Goal: Task Accomplishment & Management: Manage account settings

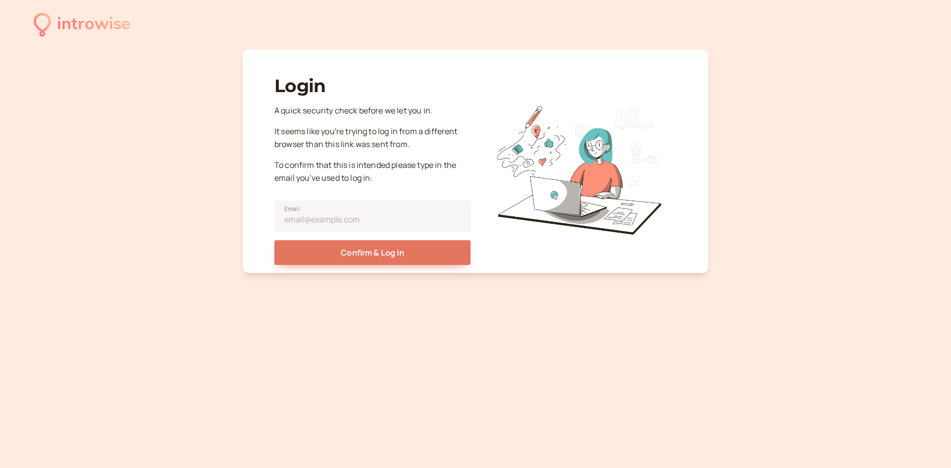
drag, startPoint x: 196, startPoint y: 134, endPoint x: 184, endPoint y: 137, distance: 11.9
click at [183, 132] on div "introwise Login A quick security check before we let you in. It seems like you'…" at bounding box center [475, 234] width 951 height 468
click at [361, 220] on input "Email" at bounding box center [372, 217] width 196 height 32
type input "carlosjrvlucero@gmail.com"
click at [274, 240] on button "Confirm & Log in" at bounding box center [372, 252] width 196 height 25
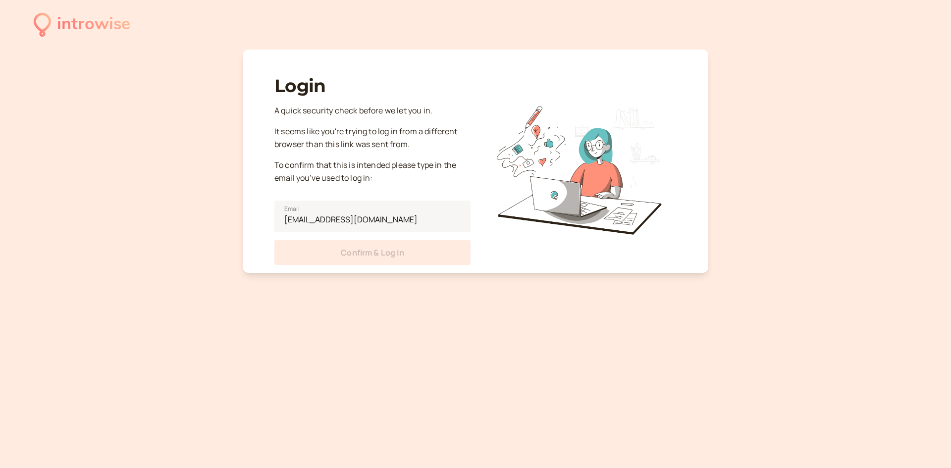
drag, startPoint x: 391, startPoint y: 81, endPoint x: 352, endPoint y: 75, distance: 39.6
click at [352, 71] on div "Login A quick security check before we let you in. It seems like you're trying …" at bounding box center [372, 165] width 196 height 200
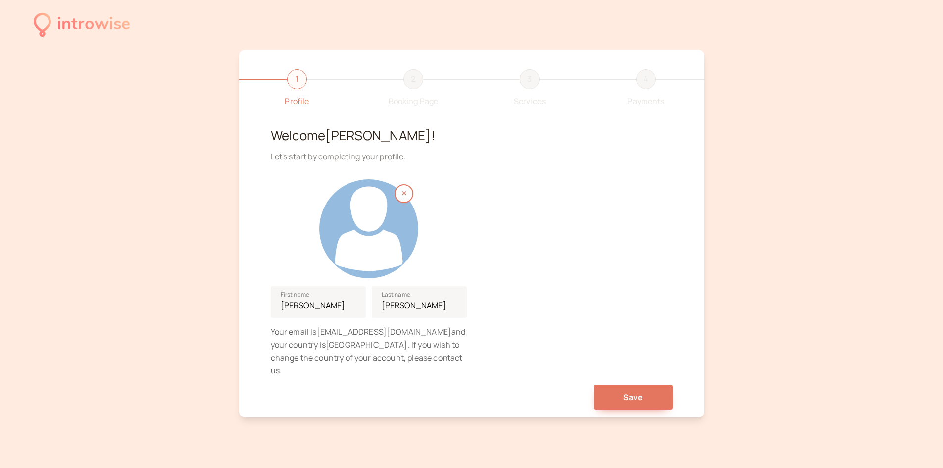
click at [643, 399] on div "1 Profile 2 Booking Page 3 Services 4 Payments Welcome Carlos ! Let's start by …" at bounding box center [471, 234] width 465 height 368
click at [642, 392] on span "Save" at bounding box center [633, 397] width 20 height 11
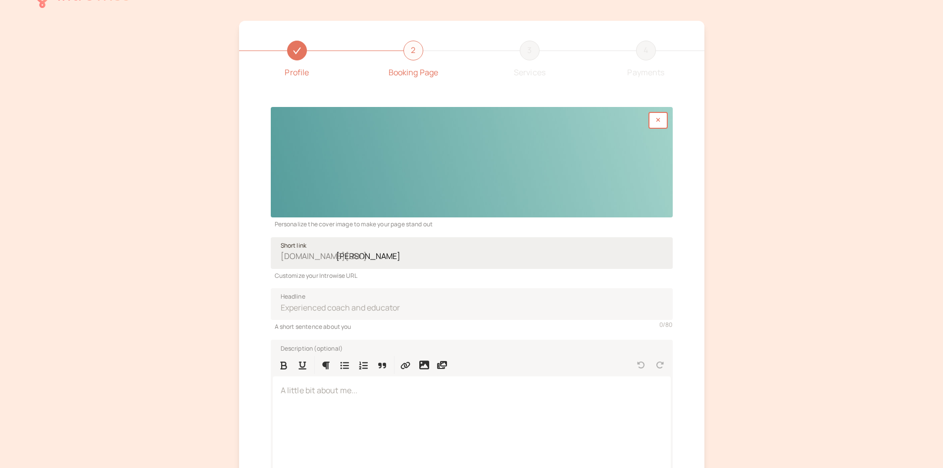
scroll to position [192, 0]
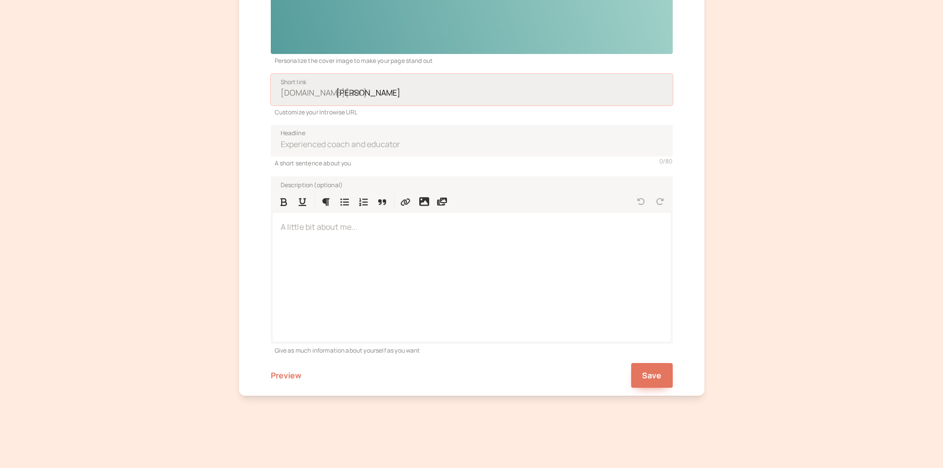
click at [374, 97] on input "carlos-lucero" at bounding box center [472, 90] width 402 height 32
click at [656, 369] on button "Save" at bounding box center [652, 375] width 42 height 25
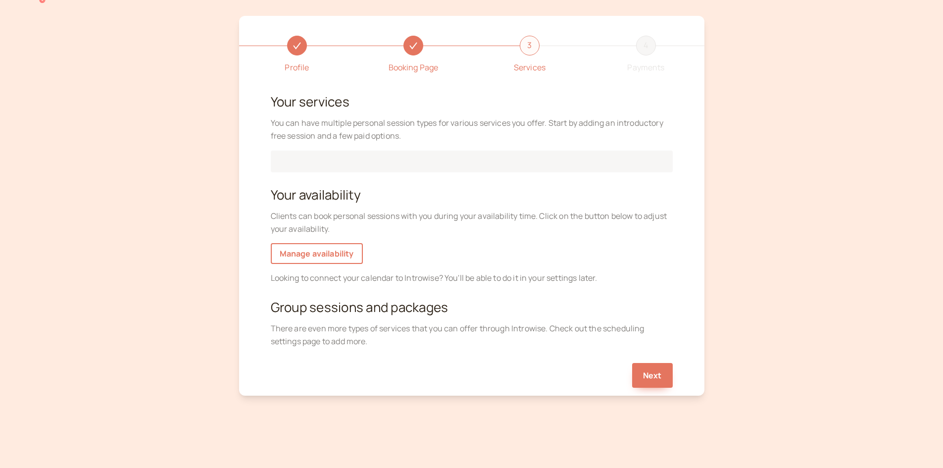
scroll to position [65, 0]
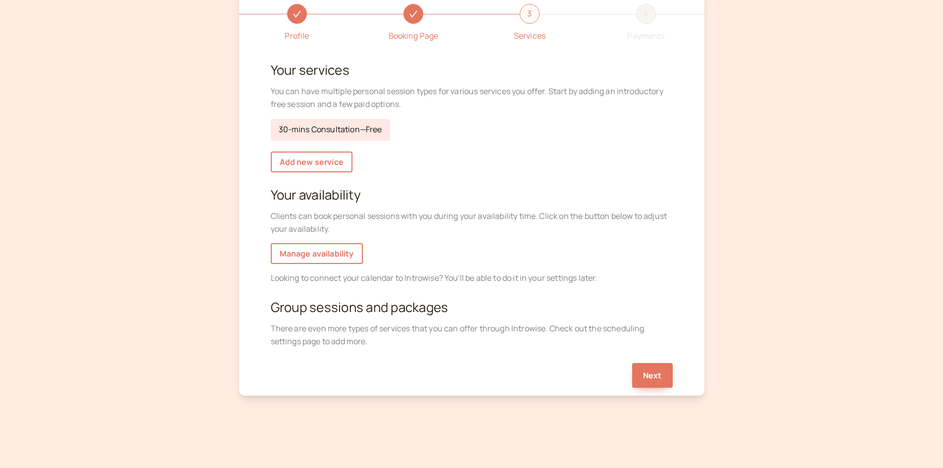
click at [353, 129] on link "30-mins Consultation — Free" at bounding box center [330, 130] width 119 height 22
select select "30"
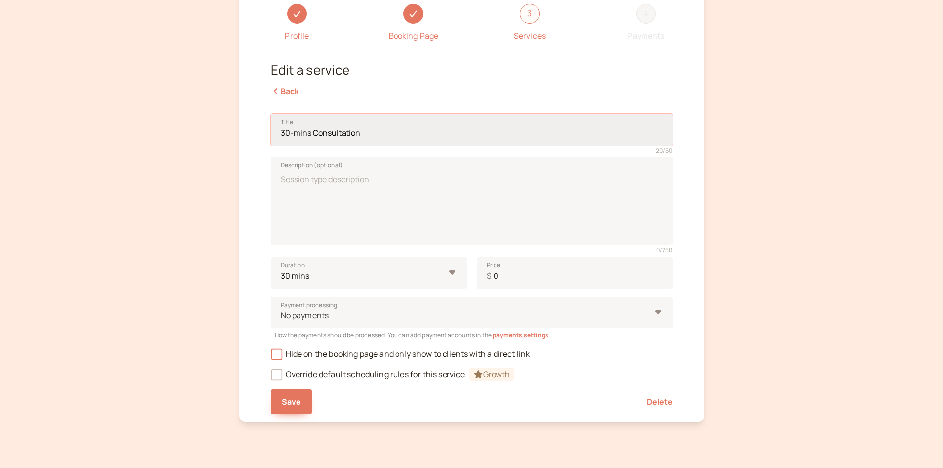
click at [360, 131] on input "30-mins Consultation" at bounding box center [472, 130] width 402 height 32
drag, startPoint x: 289, startPoint y: 133, endPoint x: 273, endPoint y: 133, distance: 15.4
click at [273, 133] on input "30-mins Consultation" at bounding box center [472, 130] width 402 height 32
type input "60-mins Consultation"
click at [733, 181] on div "introwise Profile Booking Page 3 Services 4 Payments Edit a service Back Title …" at bounding box center [471, 214] width 943 height 559
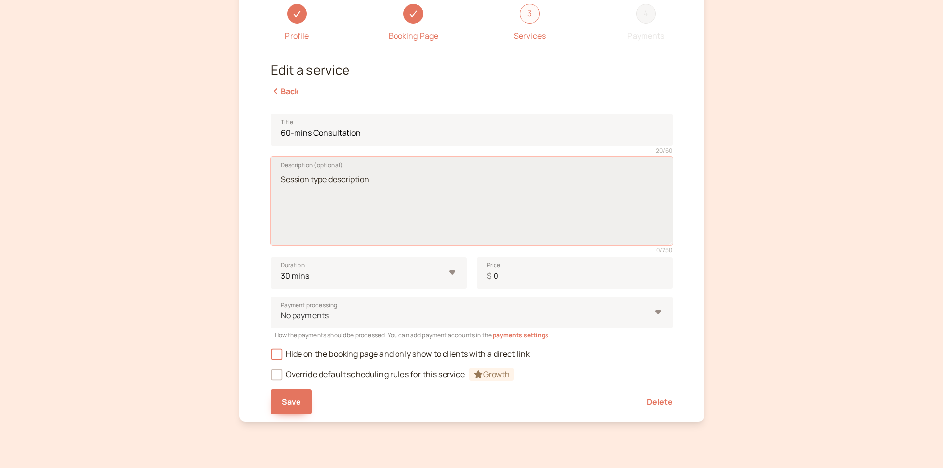
click at [451, 205] on textarea "Description (optional)" at bounding box center [472, 201] width 402 height 88
type textarea "12313"
click at [752, 216] on div "introwise Profile Booking Page 3 Services 4 Payments Edit a service Back Title …" at bounding box center [471, 214] width 943 height 559
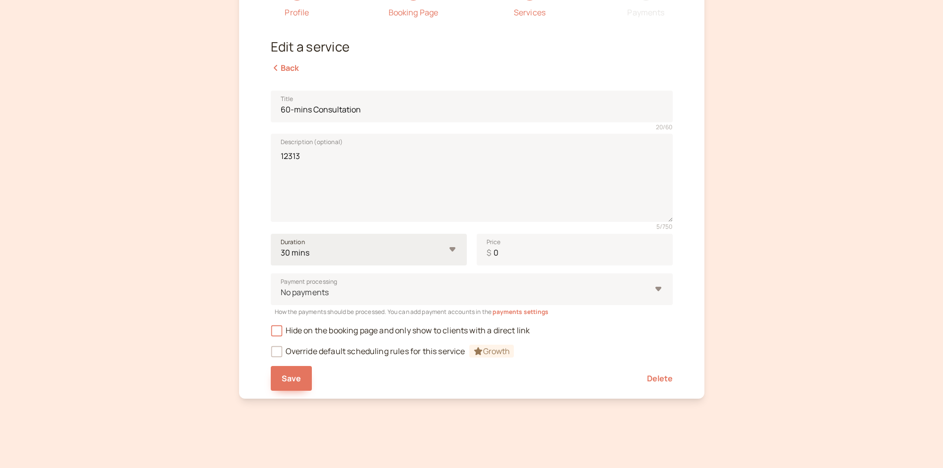
scroll to position [92, 0]
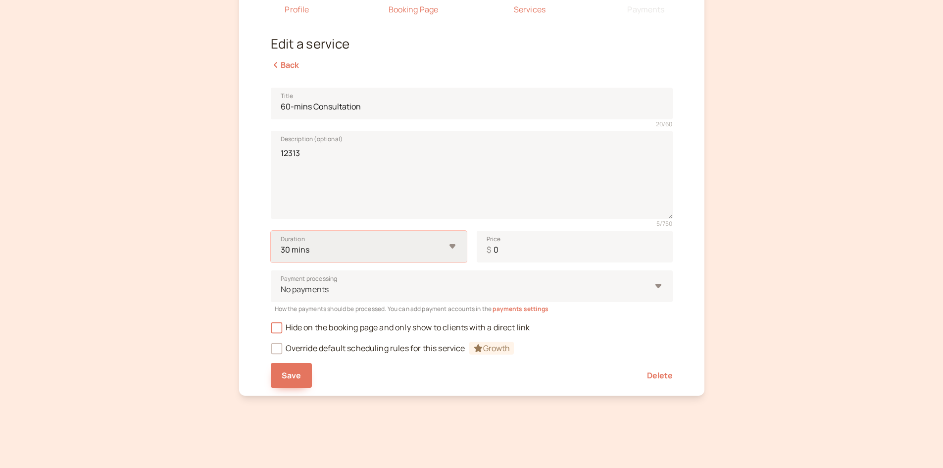
click at [366, 247] on select "10 mins 15 mins 30 mins 45 mins 1 hour 1.5 hours 2 hours Custom…" at bounding box center [369, 247] width 196 height 32
click at [351, 255] on select "10 mins 15 mins 30 mins 45 mins 1 hour 1.5 hours 2 hours Custom…" at bounding box center [369, 247] width 196 height 32
select select "60"
click at [271, 231] on select "10 mins 15 mins 30 mins 45 mins 1 hour 1.5 hours 2 hours Custom…" at bounding box center [369, 247] width 196 height 32
click at [516, 245] on input "0" at bounding box center [575, 247] width 196 height 32
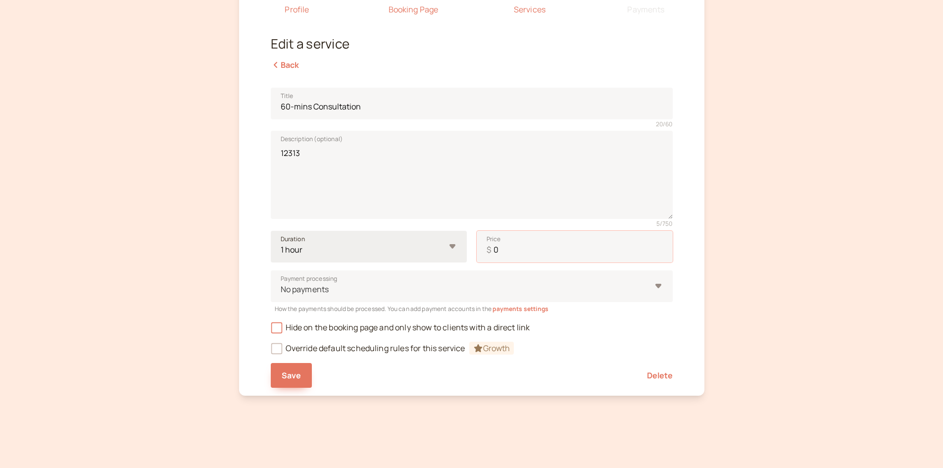
drag, startPoint x: 516, startPoint y: 245, endPoint x: 459, endPoint y: 252, distance: 57.4
click at [465, 251] on div "Duration 10 mins 15 mins 30 mins 45 mins 1 hour 1.5 hours 2 hours Custom… Price…" at bounding box center [472, 247] width 402 height 32
type input "1000"
click at [737, 276] on div "introwise Profile Booking Page 3 Services 4 Payments Edit a service Back Title …" at bounding box center [471, 187] width 943 height 559
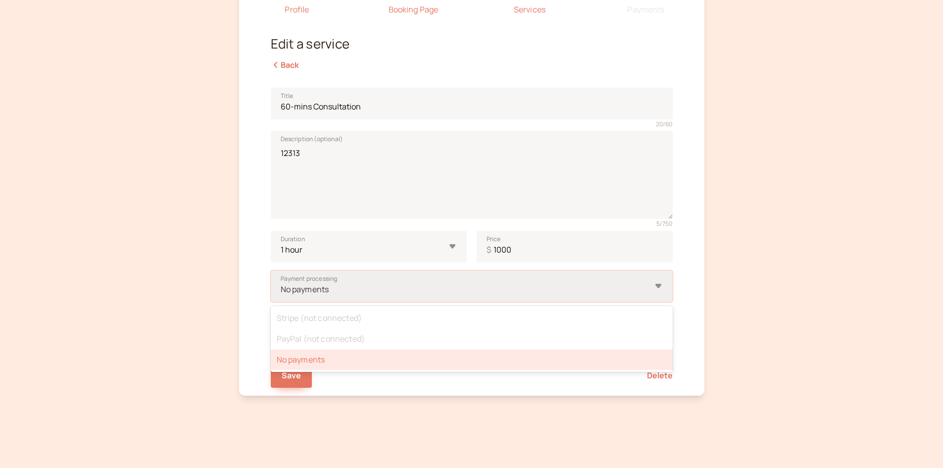
click at [557, 290] on div at bounding box center [465, 289] width 371 height 13
click at [281, 290] on input "Payment processing option No payments selected, 3 of 3. 3 results available. Us…" at bounding box center [280, 289] width 1 height 11
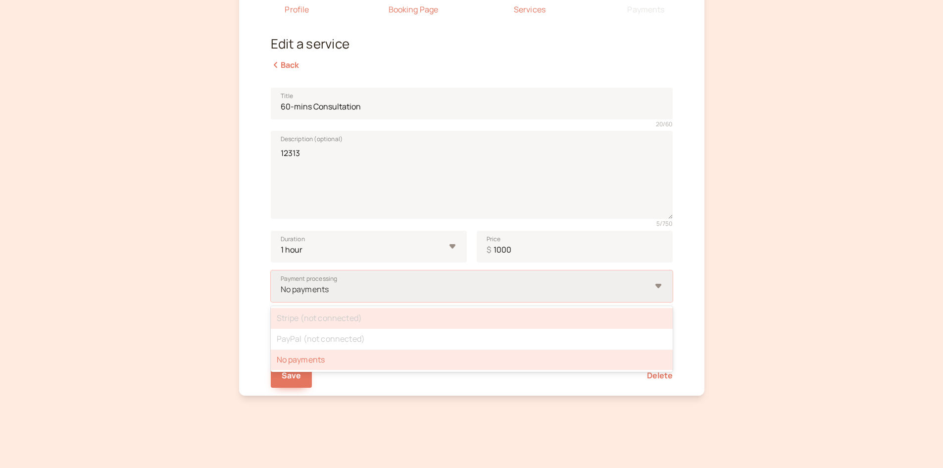
click at [409, 321] on div "Stripe (not connected)" at bounding box center [472, 318] width 402 height 21
click at [281, 295] on input "Payment processing option No payments selected, 3 of 3. 3 results available. Us…" at bounding box center [280, 289] width 1 height 11
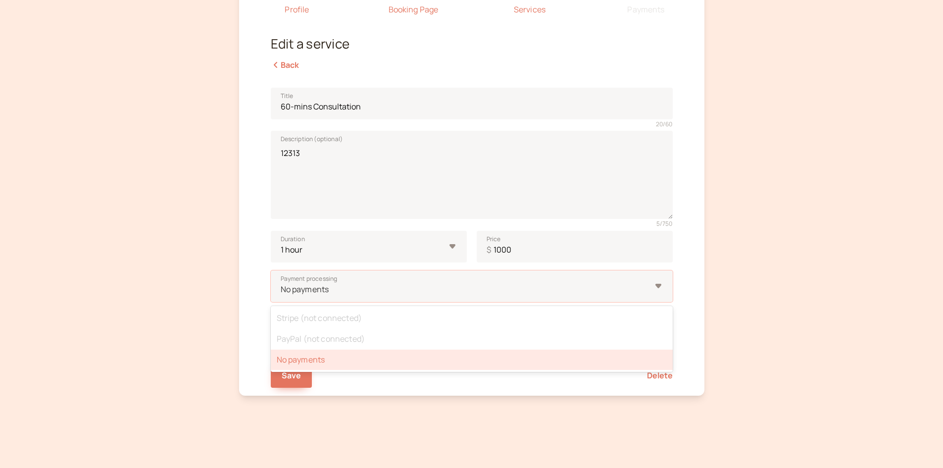
click at [211, 306] on div "introwise Profile Booking Page 3 Services 4 Payments Edit a service Back Title …" at bounding box center [471, 187] width 943 height 559
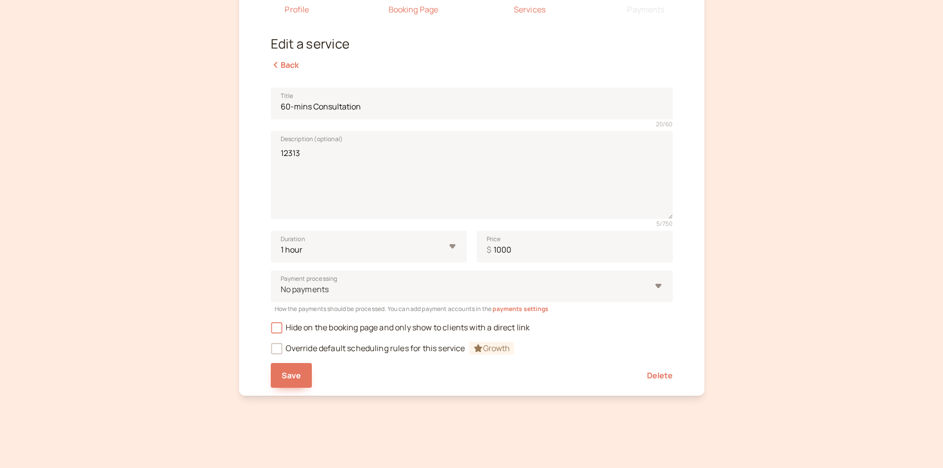
click at [254, 324] on div "Profile Booking Page 3 Services 4 Payments Edit a service Back Title 60-mins Co…" at bounding box center [471, 177] width 465 height 438
click at [285, 332] on span "Hide on the booking page and only show to clients with a direct link" at bounding box center [400, 327] width 259 height 11
click at [271, 330] on input "Hide on the booking page and only show to clients with a direct link" at bounding box center [271, 330] width 0 height 0
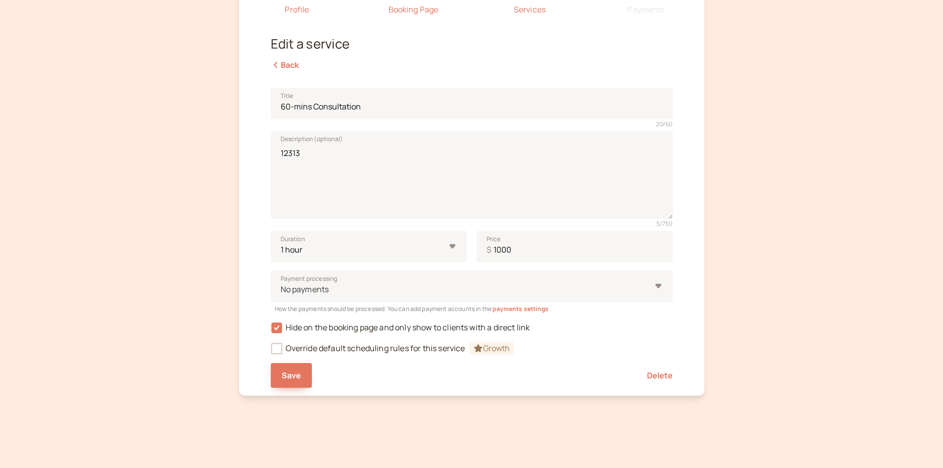
click at [235, 333] on div "introwise Profile Booking Page 3 Services 4 Payments Edit a service Back Title …" at bounding box center [471, 187] width 943 height 559
click at [237, 332] on div "introwise Profile Booking Page 3 Services 4 Payments Edit a service Back Title …" at bounding box center [471, 187] width 943 height 559
click at [424, 372] on div "Save Delete" at bounding box center [472, 371] width 402 height 33
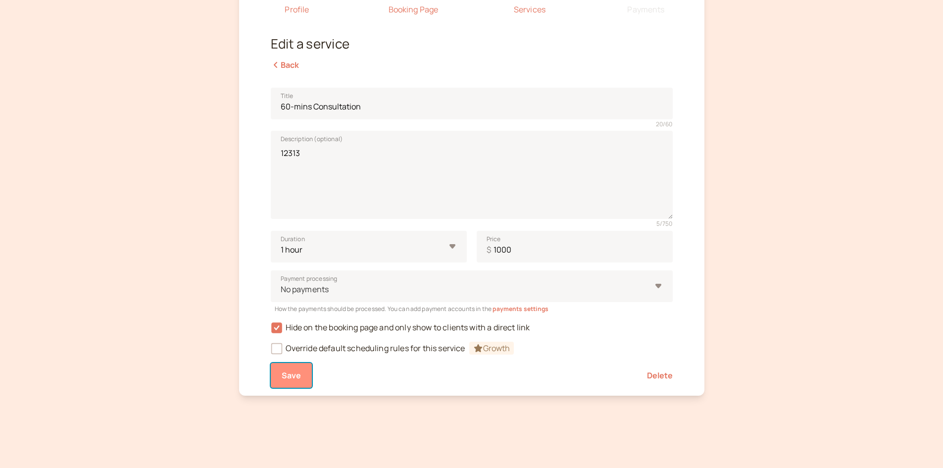
click at [293, 382] on button "Save" at bounding box center [292, 375] width 42 height 25
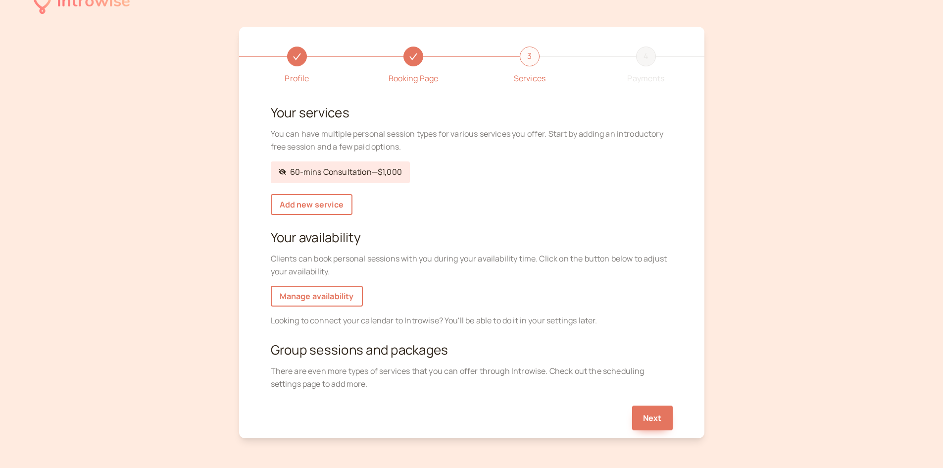
scroll to position [16, 0]
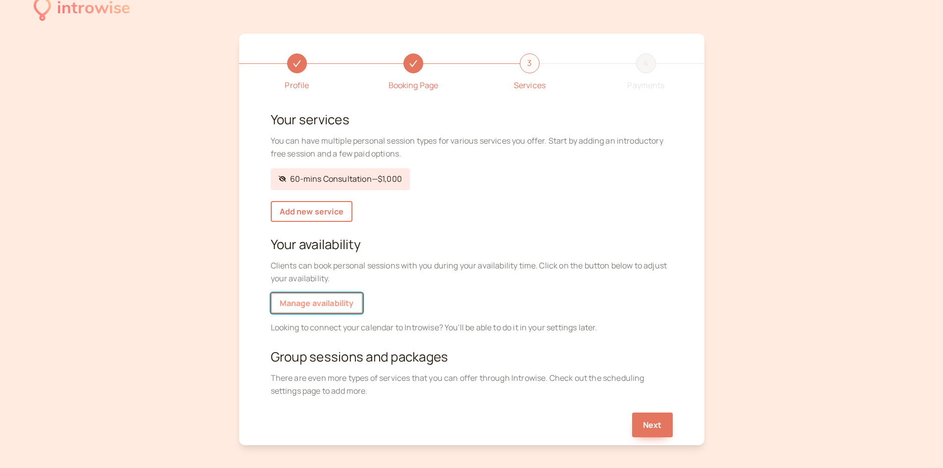
click at [326, 300] on link "Manage availability" at bounding box center [317, 303] width 92 height 21
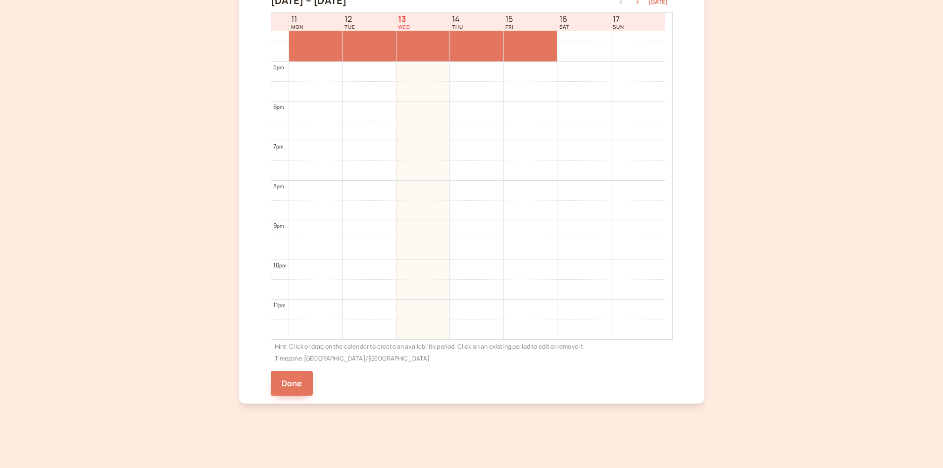
scroll to position [232, 0]
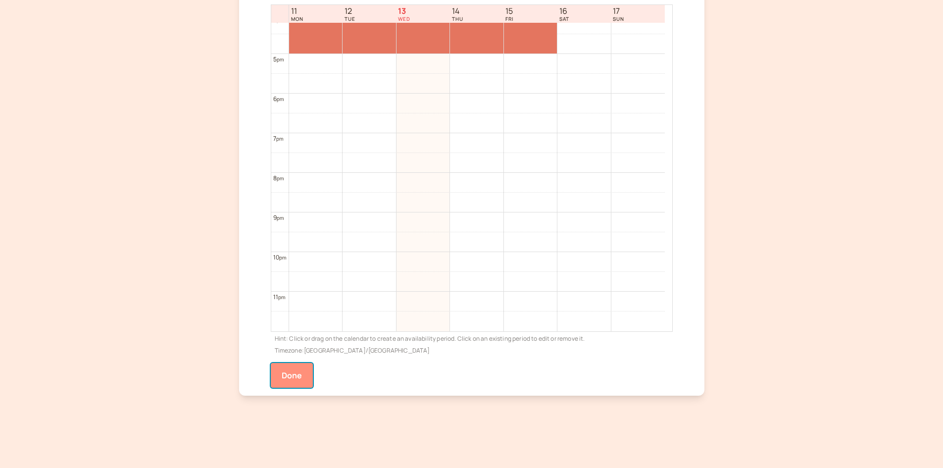
click at [303, 381] on button "Done" at bounding box center [292, 375] width 43 height 25
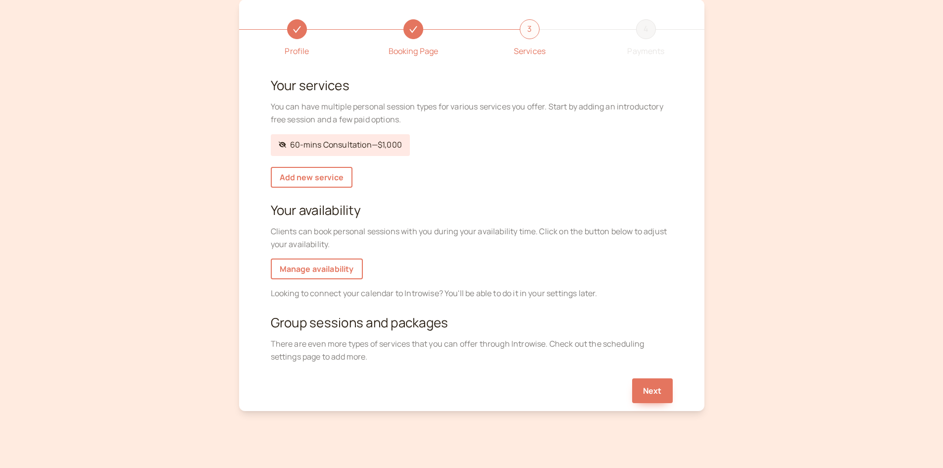
scroll to position [65, 0]
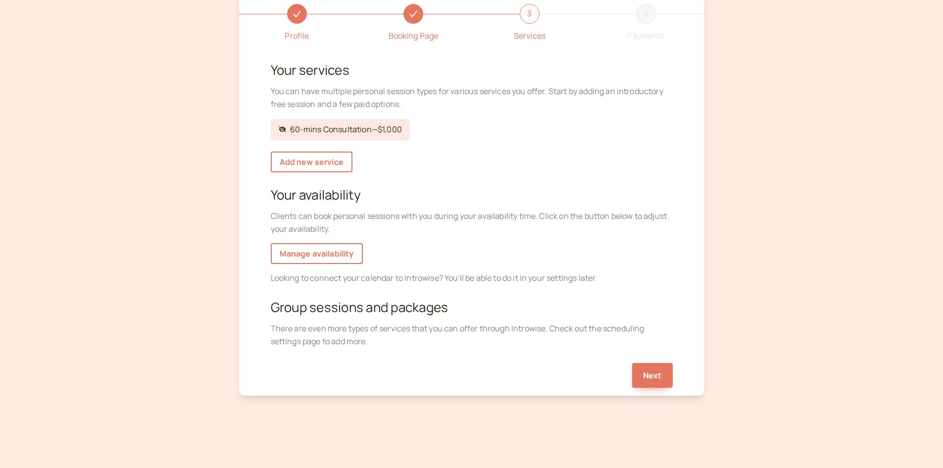
click at [422, 342] on div "There are even more types of services that you can offer through Introwise. Che…" at bounding box center [472, 335] width 402 height 26
drag, startPoint x: 592, startPoint y: 348, endPoint x: 586, endPoint y: 347, distance: 6.0
click at [586, 347] on div "There are even more types of services that you can offer through Introwise. Che…" at bounding box center [472, 335] width 402 height 26
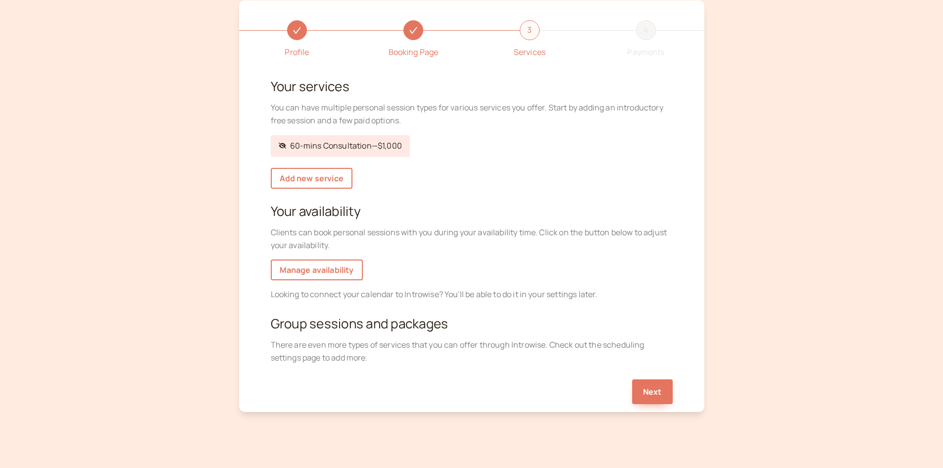
scroll to position [16, 0]
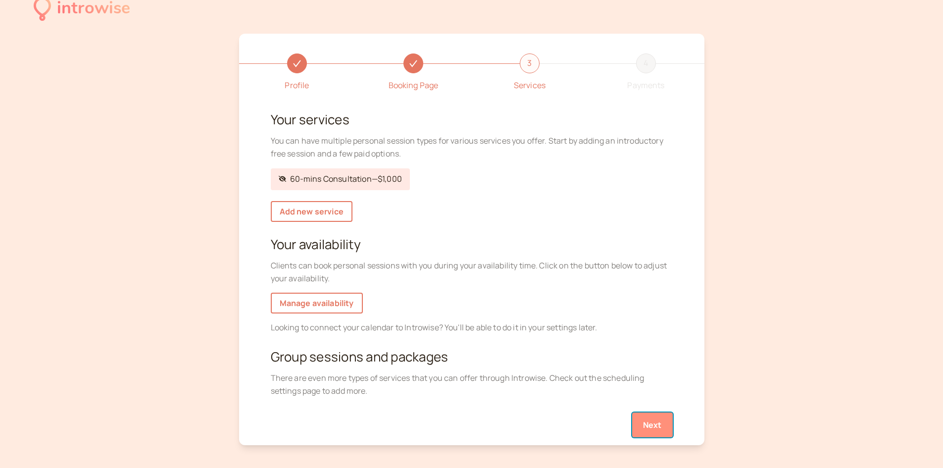
click at [644, 431] on button "Next" at bounding box center [652, 424] width 41 height 25
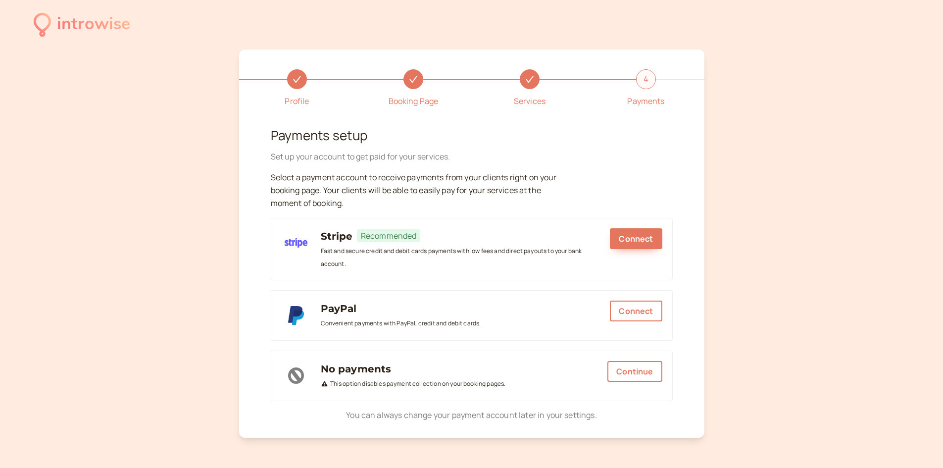
click at [733, 258] on div "introwise Profile Booking Page Services 4 Payments Payments setup Set up your a…" at bounding box center [471, 255] width 943 height 510
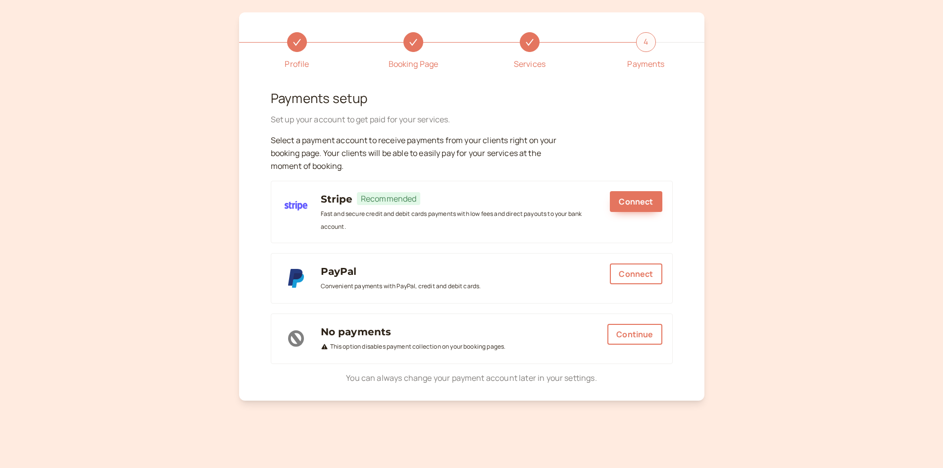
scroll to position [42, 0]
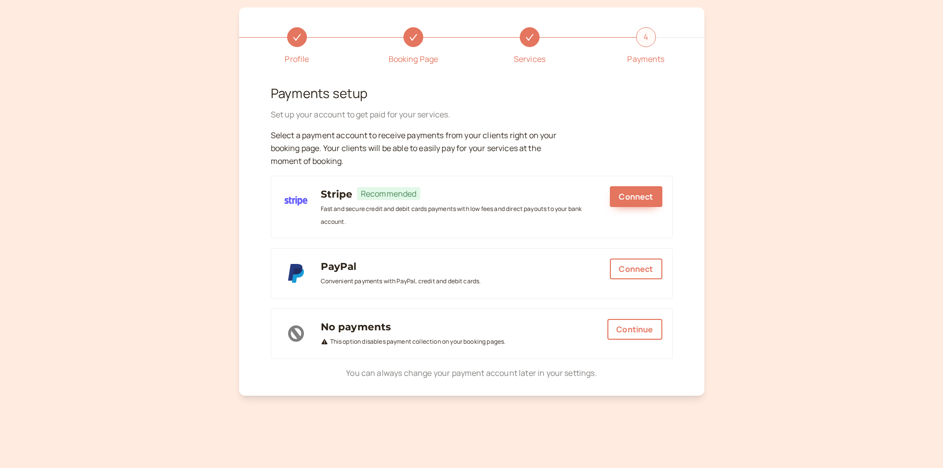
click at [737, 256] on div "introwise Profile Booking Page Services 4 Payments Payments setup Set up your a…" at bounding box center [471, 213] width 943 height 510
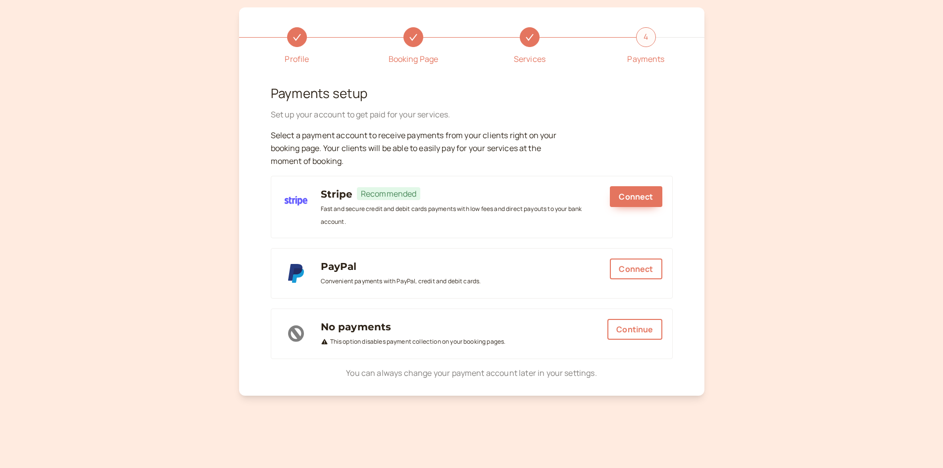
click at [739, 256] on div "introwise Profile Booking Page Services 4 Payments Payments setup Set up your a…" at bounding box center [471, 213] width 943 height 510
click at [746, 262] on div "introwise Profile Booking Page Services 4 Payments Payments setup Set up your a…" at bounding box center [471, 213] width 943 height 510
click at [653, 378] on p "You can always change your payment account later in your settings." at bounding box center [472, 373] width 402 height 13
click at [686, 271] on div "Profile Booking Page Services 4 Payments Payments setup Set up your account to …" at bounding box center [471, 201] width 465 height 388
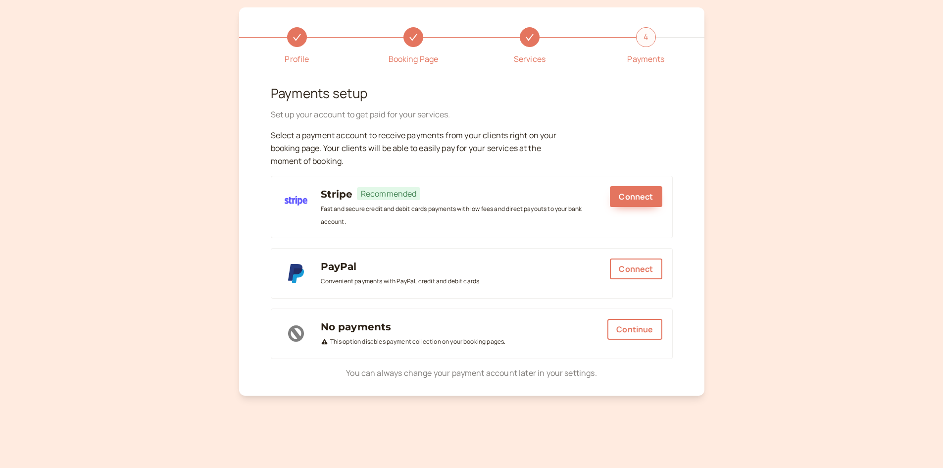
click at [686, 271] on div "Profile Booking Page Services 4 Payments Payments setup Set up your account to …" at bounding box center [471, 201] width 465 height 388
click at [685, 279] on div "Profile Booking Page Services 4 Payments Payments setup Set up your account to …" at bounding box center [471, 201] width 465 height 388
click at [620, 330] on button "Continue" at bounding box center [634, 329] width 54 height 21
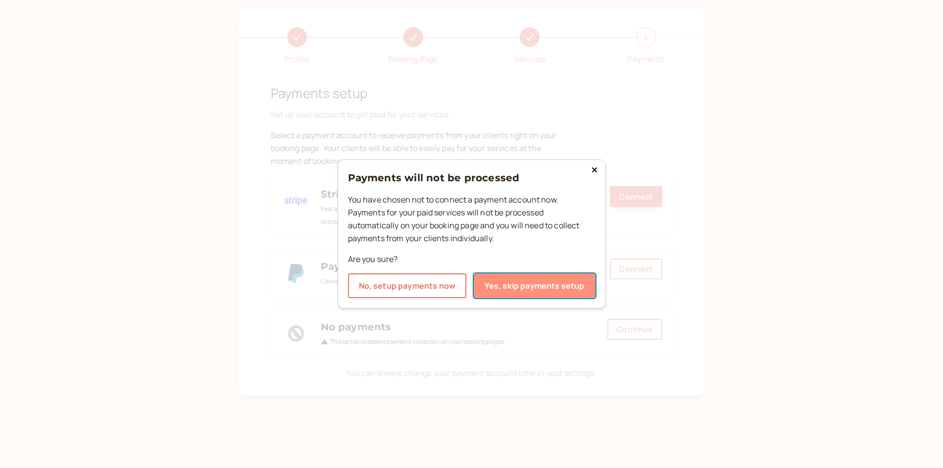
click at [519, 289] on button "Yes, skip payments setup" at bounding box center [535, 285] width 122 height 25
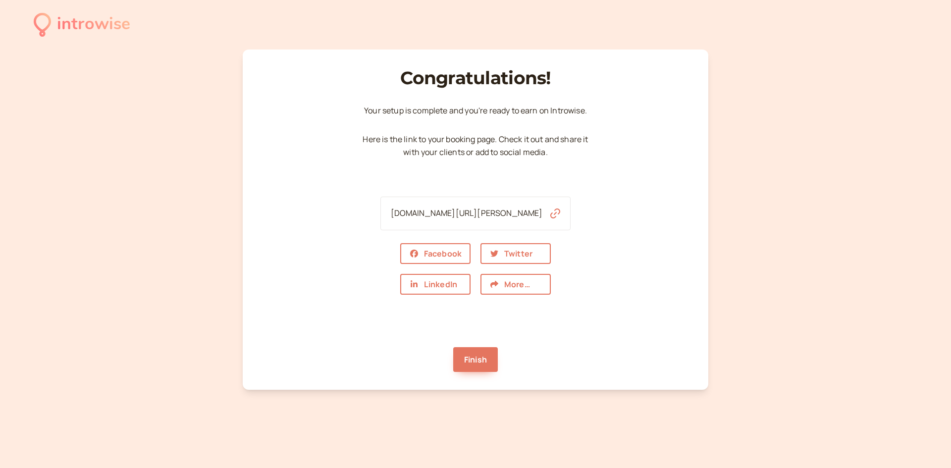
click at [550, 209] on icon "button" at bounding box center [555, 213] width 10 height 10
click at [493, 356] on link "Finish" at bounding box center [475, 359] width 45 height 25
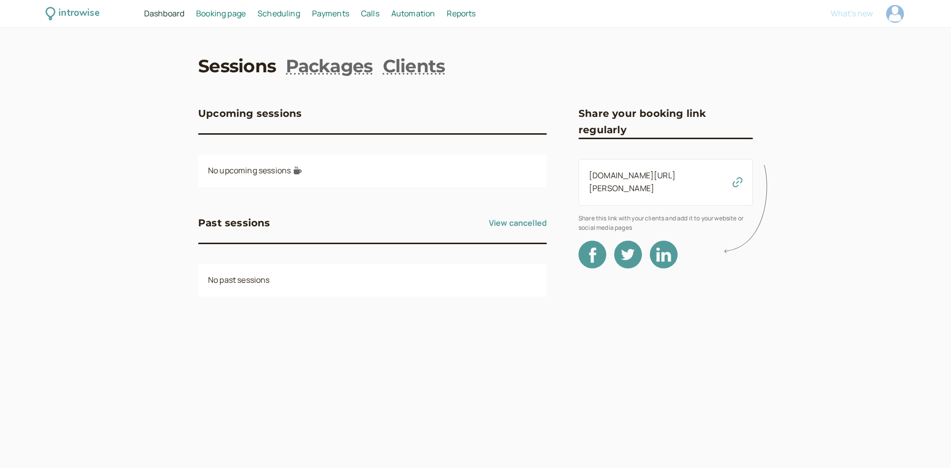
click at [291, 10] on span "Scheduling" at bounding box center [278, 13] width 43 height 11
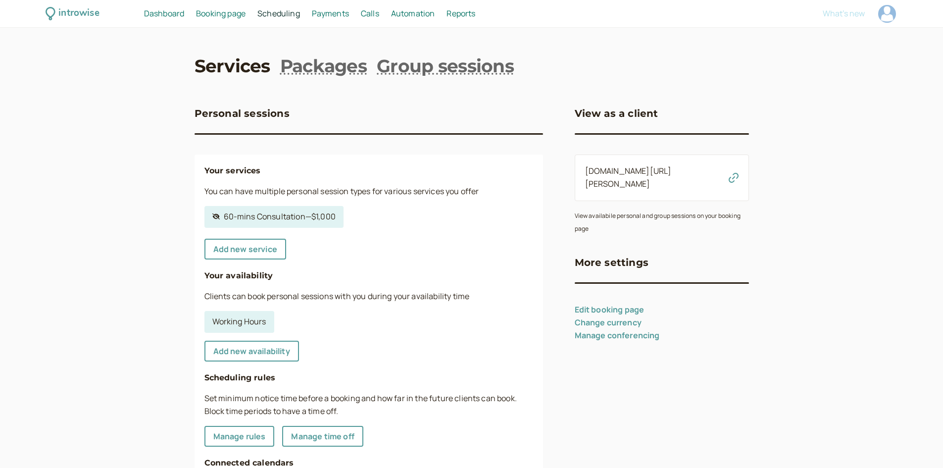
click at [211, 14] on span "Booking page" at bounding box center [221, 13] width 50 height 11
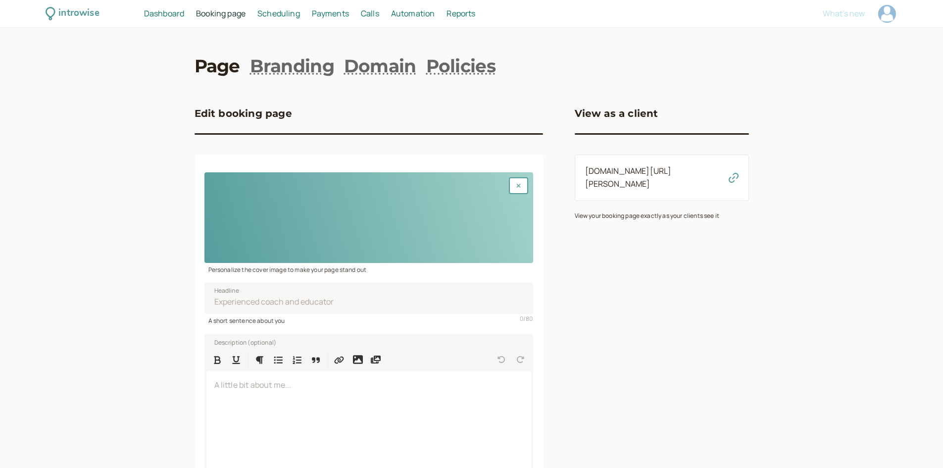
click at [286, 8] on span "Scheduling" at bounding box center [278, 13] width 43 height 11
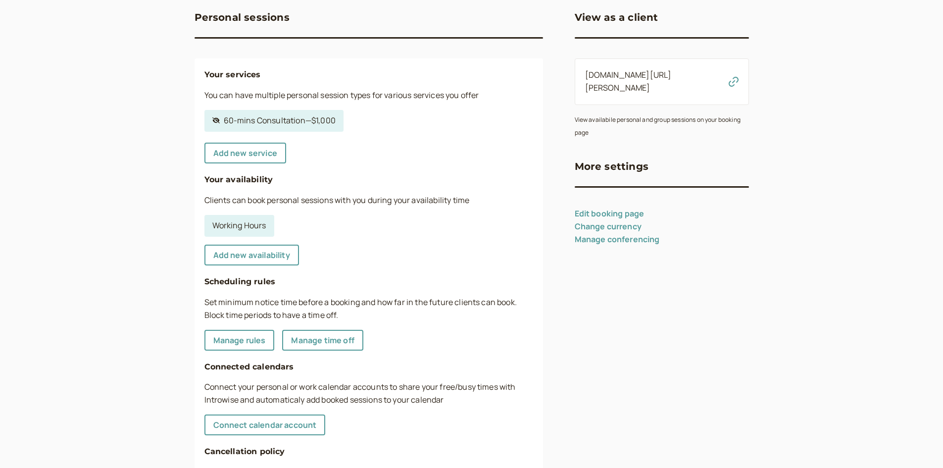
scroll to position [149, 0]
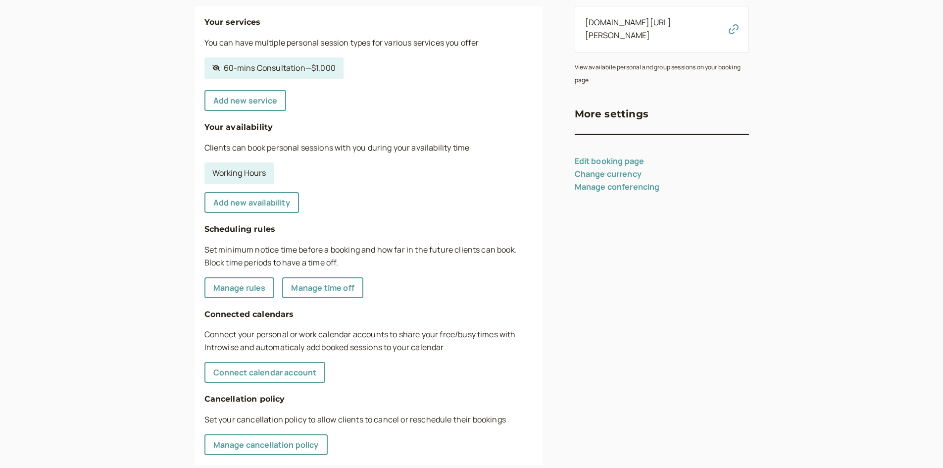
click at [378, 146] on p "Clients can book personal sessions with you during your availability time" at bounding box center [368, 148] width 329 height 13
click at [382, 144] on p "Clients can book personal sessions with you during your availability time" at bounding box center [368, 148] width 329 height 13
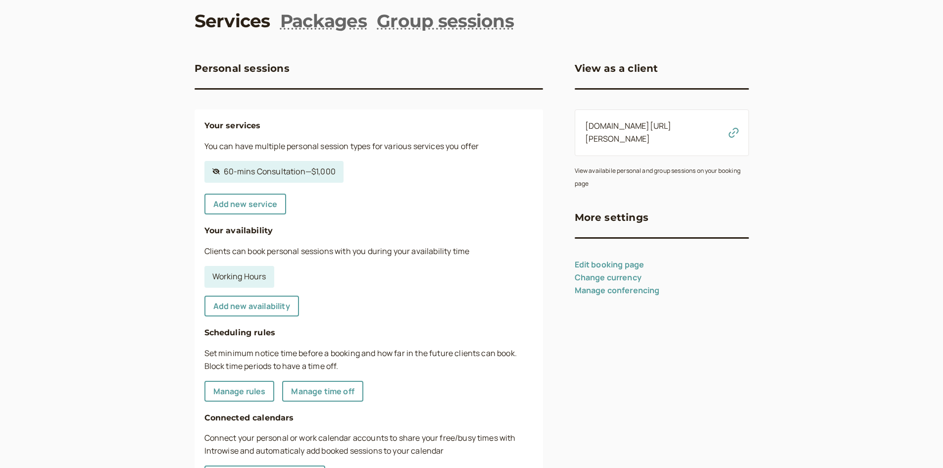
scroll to position [25, 0]
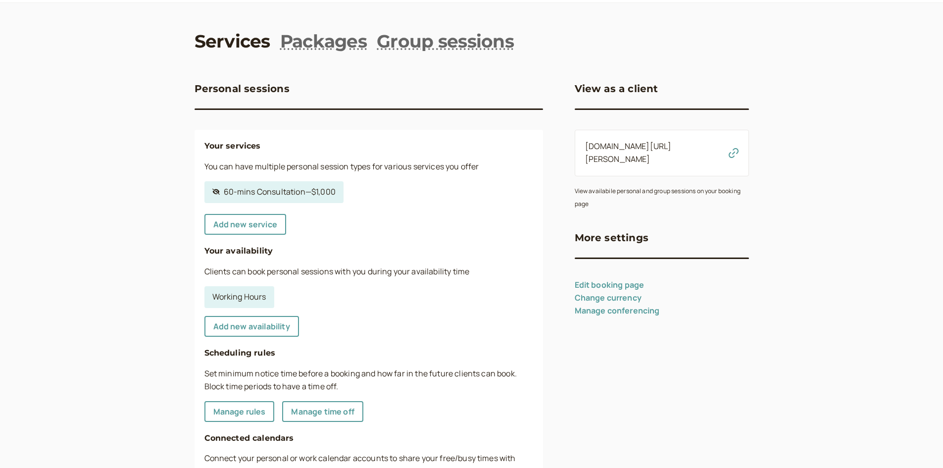
click at [377, 178] on div "Your services You can have multiple personal session types for various services…" at bounding box center [369, 359] width 349 height 459
drag, startPoint x: 423, startPoint y: 189, endPoint x: 411, endPoint y: 199, distance: 15.5
click at [411, 199] on ul "Hidden service 60-mins Consultation — $1,000" at bounding box center [369, 192] width 337 height 28
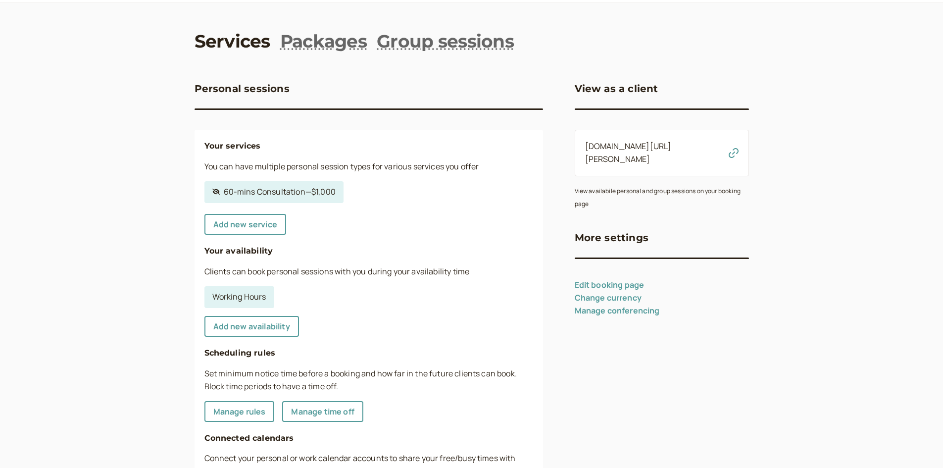
click at [411, 199] on ul "Hidden service 60-mins Consultation — $1,000" at bounding box center [369, 192] width 337 height 28
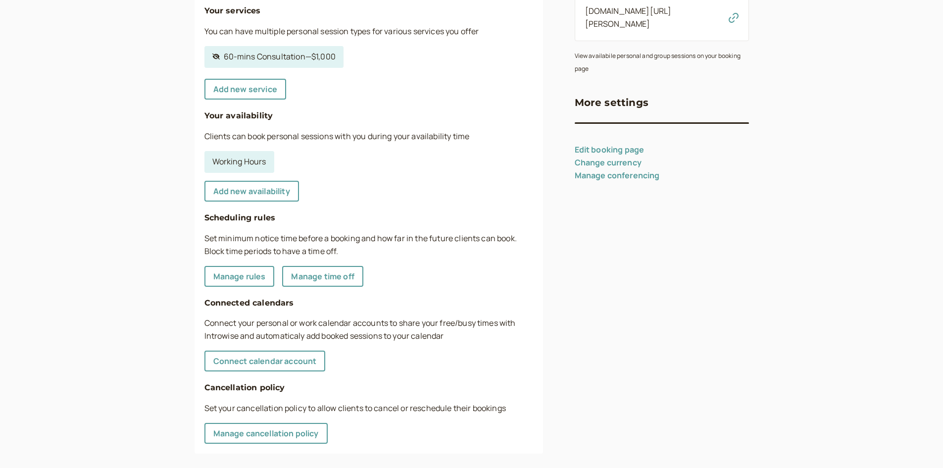
scroll to position [173, 0]
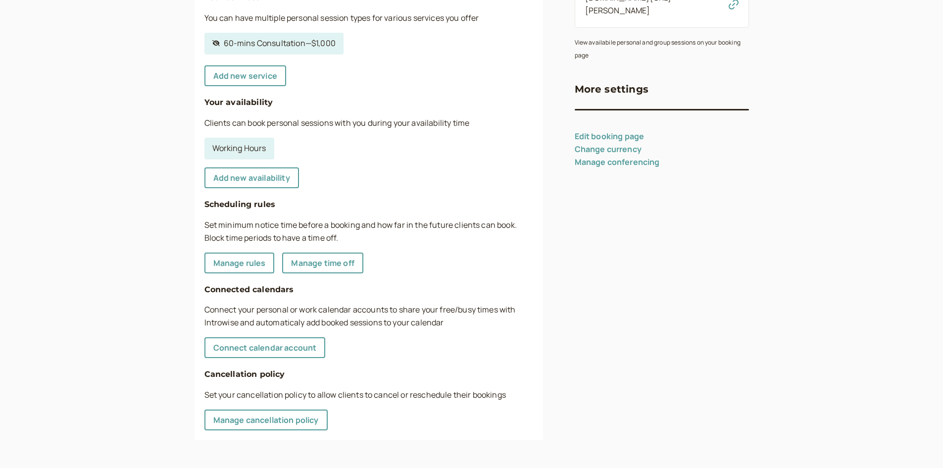
click at [420, 295] on h4 "Connected calendars" at bounding box center [368, 289] width 329 height 13
click at [419, 295] on h4 "Connected calendars" at bounding box center [368, 289] width 329 height 13
click at [427, 287] on h4 "Connected calendars" at bounding box center [368, 289] width 329 height 13
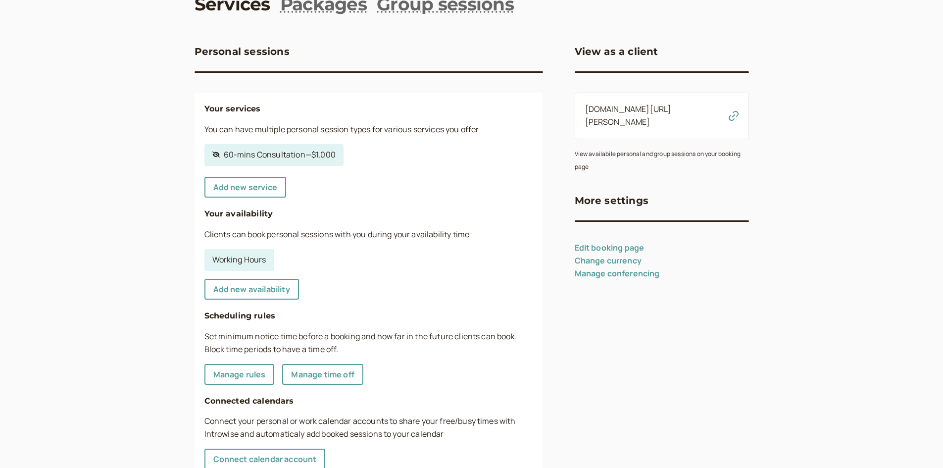
scroll to position [25, 0]
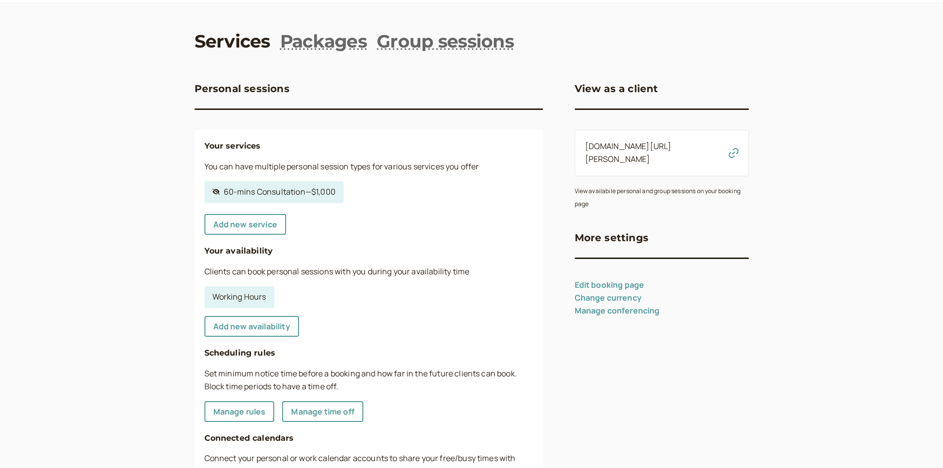
click at [347, 153] on div "Your services You can have multiple personal session types for various services…" at bounding box center [369, 359] width 349 height 459
click at [420, 39] on link "Group sessions" at bounding box center [445, 41] width 137 height 25
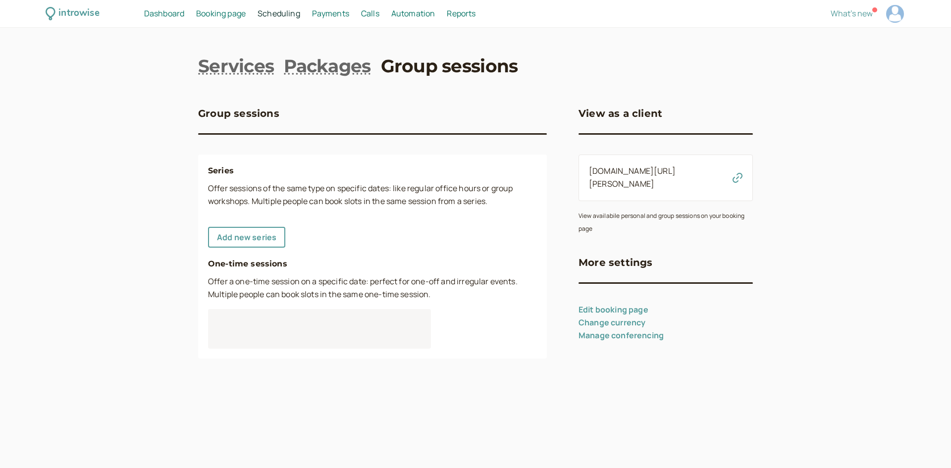
click at [310, 52] on div "introwise Dashboard Dashboard Booking page Booking Scheduling Scheduling Paymen…" at bounding box center [475, 234] width 951 height 468
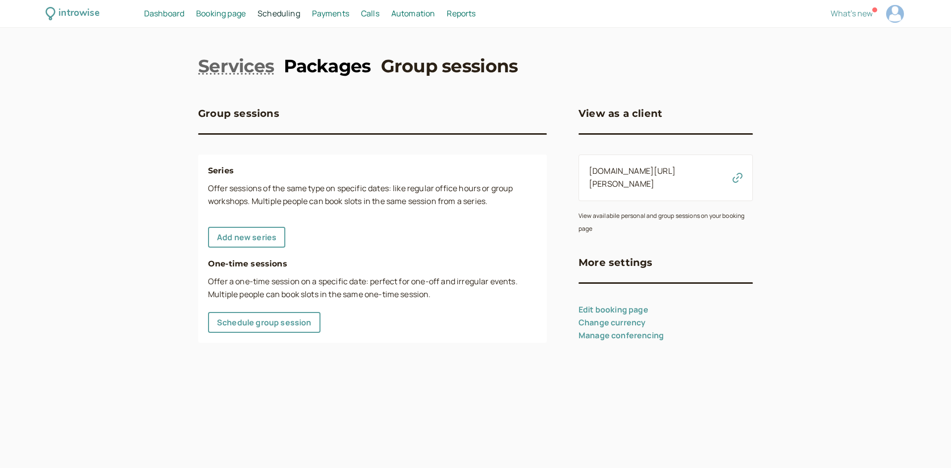
click at [310, 65] on link "Packages" at bounding box center [327, 65] width 87 height 25
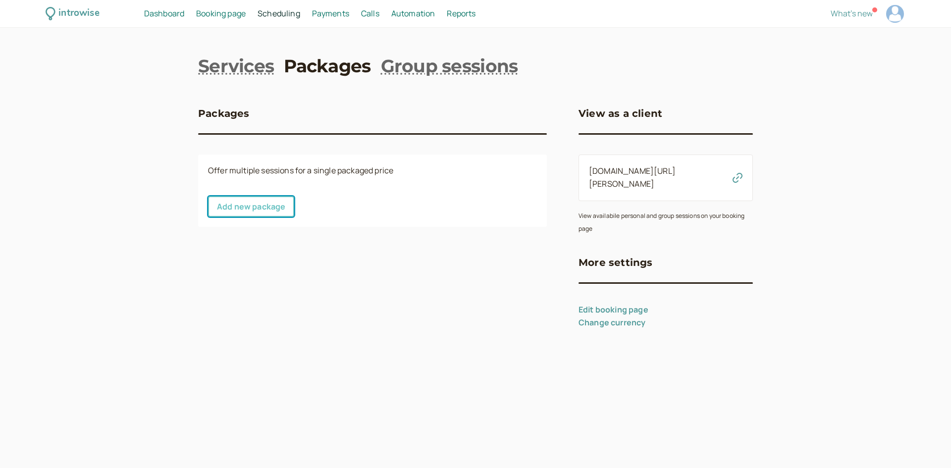
click at [265, 204] on link "Add new package" at bounding box center [251, 206] width 86 height 21
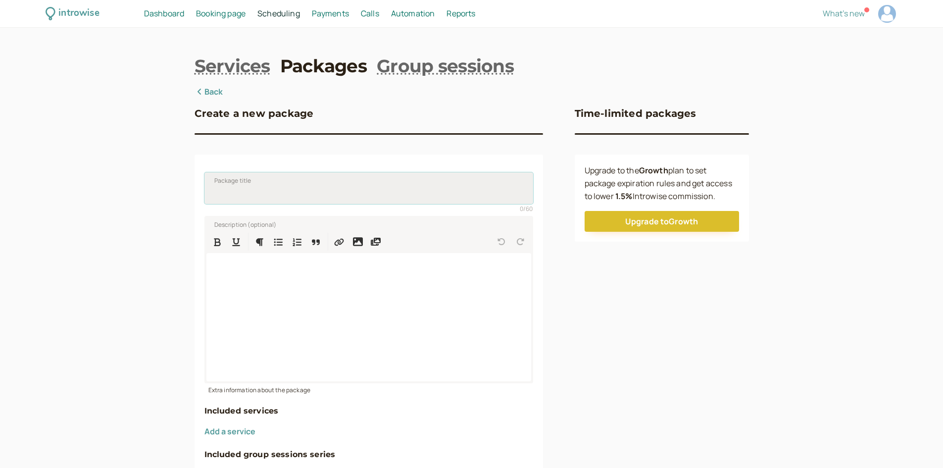
click at [287, 192] on input "Package title" at bounding box center [368, 188] width 329 height 32
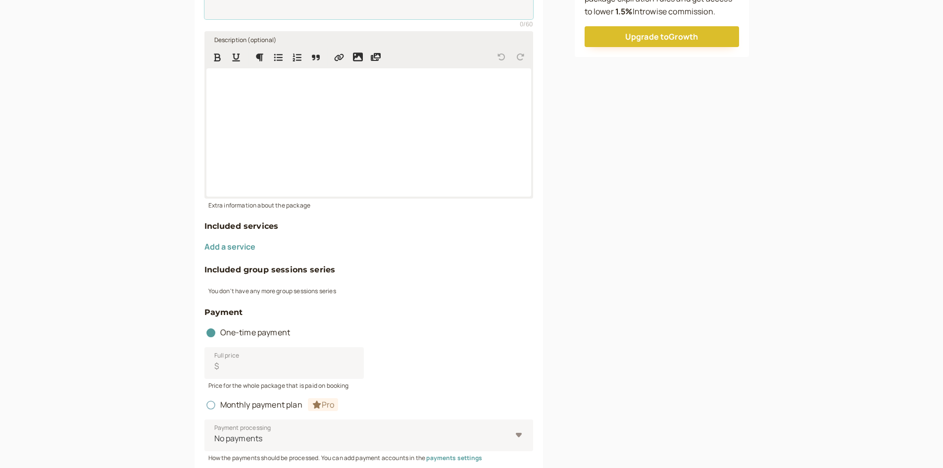
scroll to position [198, 0]
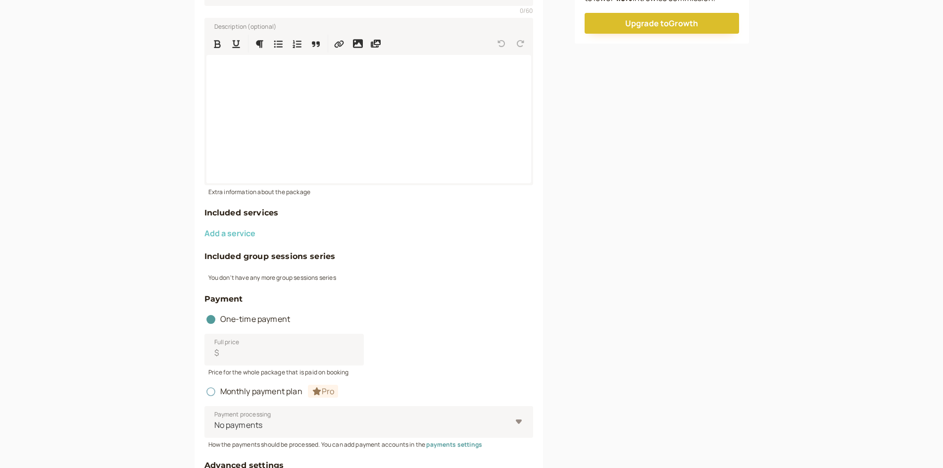
click at [230, 236] on button "Add a service" at bounding box center [229, 233] width 51 height 9
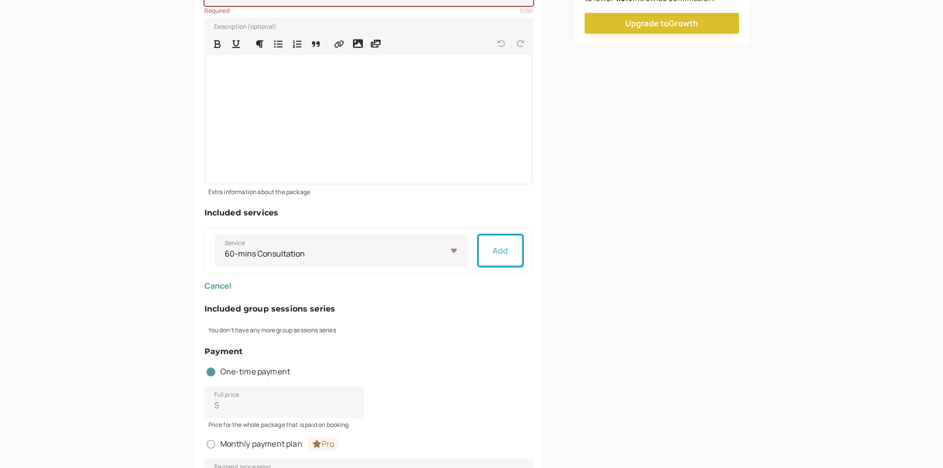
click at [510, 250] on button "Add" at bounding box center [500, 251] width 45 height 32
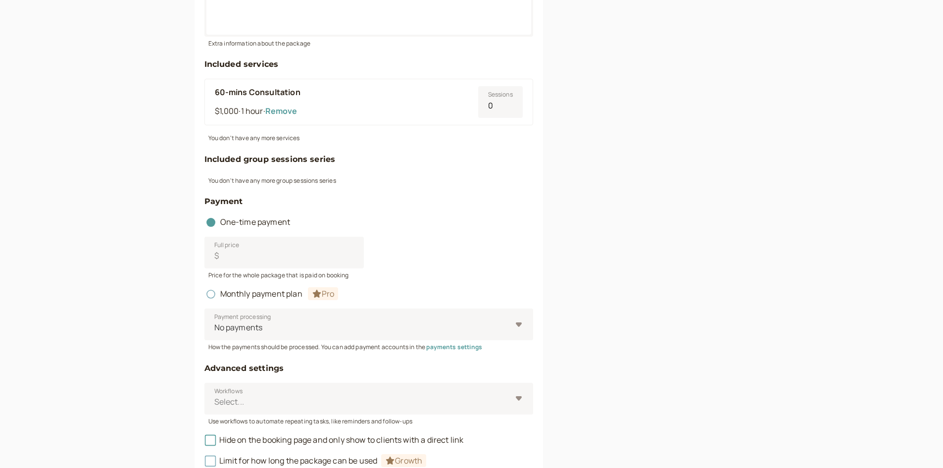
scroll to position [396, 0]
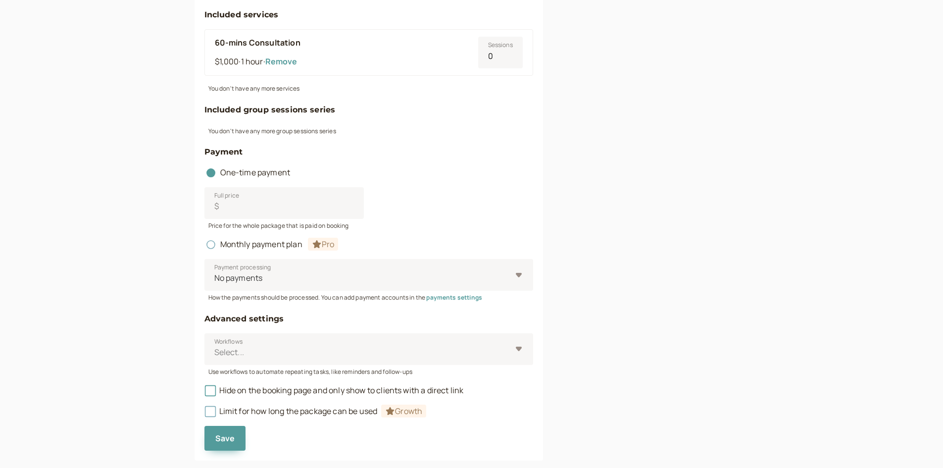
click at [385, 187] on div "Full price $" at bounding box center [368, 203] width 329 height 32
click at [306, 206] on input "Full price $" at bounding box center [283, 203] width 159 height 32
click at [442, 202] on div "Full price $" at bounding box center [368, 203] width 329 height 32
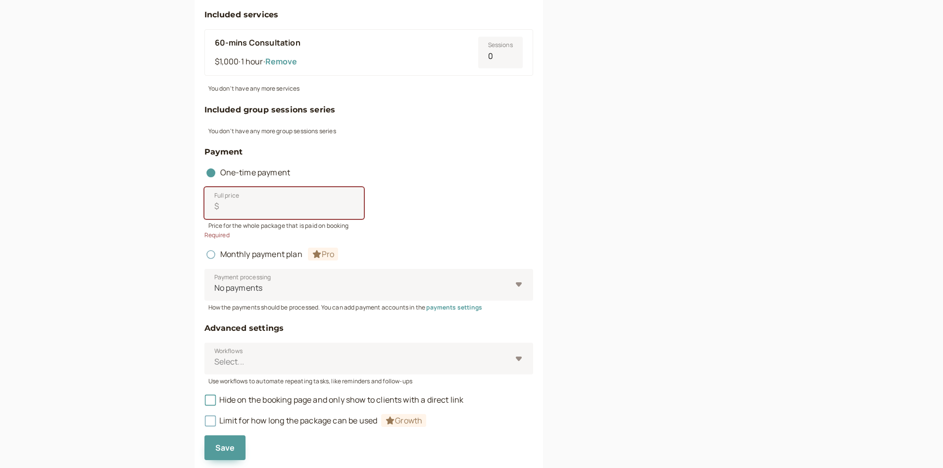
click at [229, 251] on span "Monthly payment plan Pro" at bounding box center [271, 254] width 134 height 11
click at [212, 255] on circle at bounding box center [210, 255] width 6 height 6
click at [258, 206] on input "Full price $" at bounding box center [283, 203] width 159 height 32
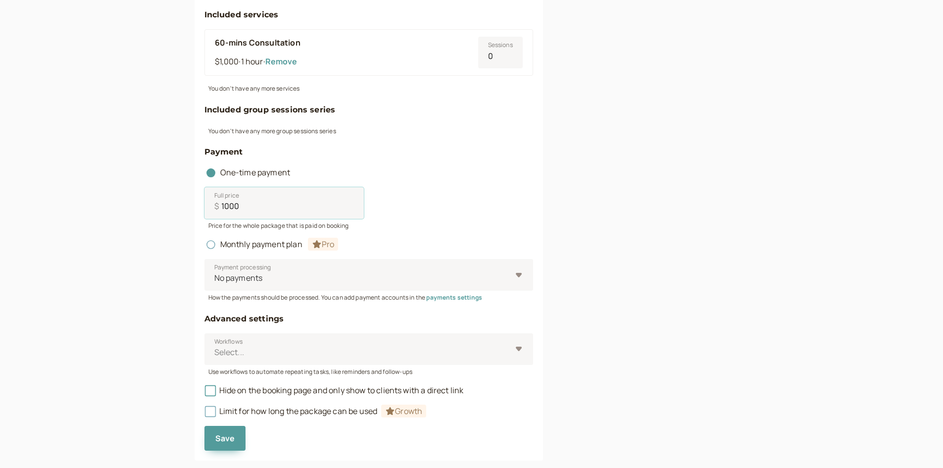
type input "1000"
click at [586, 211] on div "Time-limited packages Upgrade to the Growth plan to set package expiration rule…" at bounding box center [662, 75] width 174 height 770
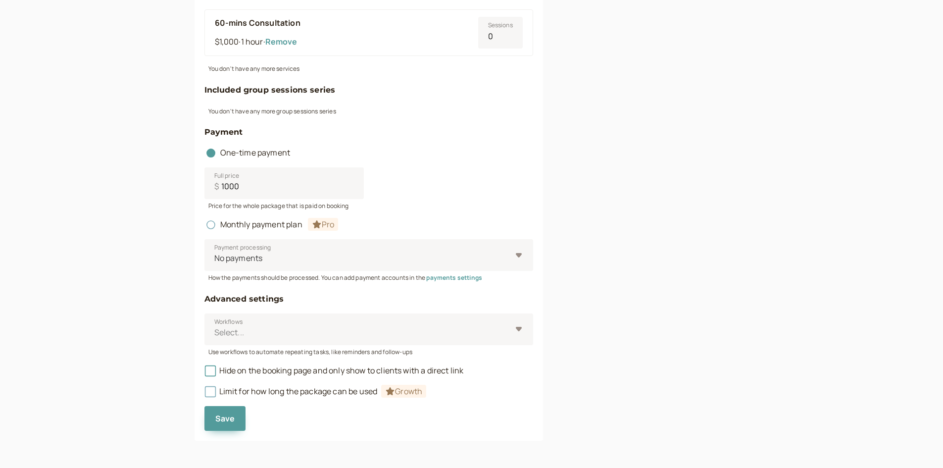
scroll to position [416, 0]
click at [322, 275] on div "How the payments should be processed. You can add payment accounts in the payme…" at bounding box center [368, 275] width 329 height 11
click at [321, 268] on div "No payments" at bounding box center [368, 255] width 329 height 32
click at [215, 263] on input "Payment processing No payments" at bounding box center [213, 257] width 1 height 11
click at [321, 269] on div "No payments" at bounding box center [368, 255] width 329 height 32
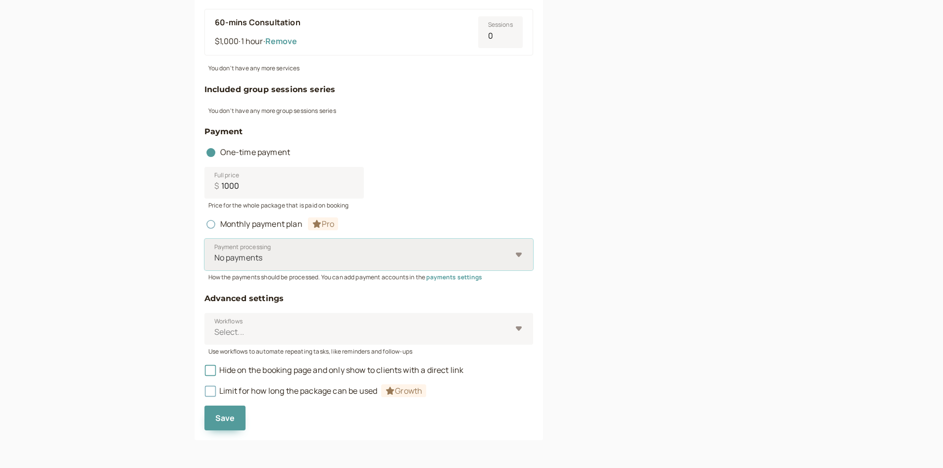
click at [215, 263] on input "Payment processing Select is focused ,type to refine list, press Down to open t…" at bounding box center [213, 257] width 1 height 11
drag, startPoint x: 263, startPoint y: 185, endPoint x: 194, endPoint y: 189, distance: 69.9
click at [202, 188] on div "Package title 0 / 60 Required Description (optional) Extra information about th…" at bounding box center [369, 89] width 349 height 702
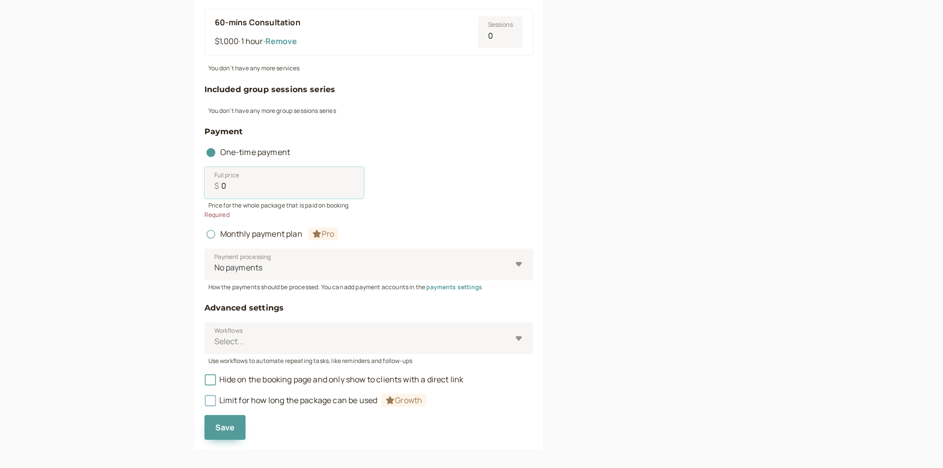
type input "0"
click at [576, 251] on div "Time-limited packages Upgrade to the Growth plan to set package expiration rule…" at bounding box center [662, 59] width 174 height 780
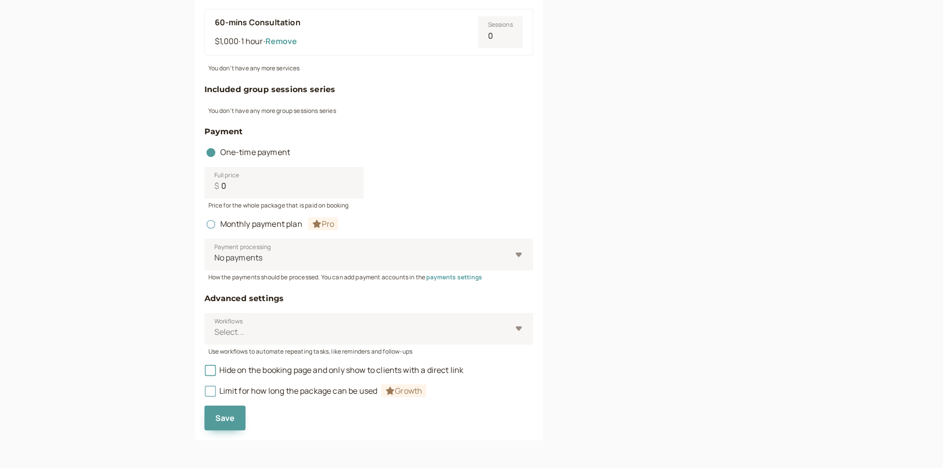
click at [575, 251] on div "Time-limited packages Upgrade to the Growth plan to set package expiration rule…" at bounding box center [662, 54] width 174 height 770
click at [463, 329] on div at bounding box center [362, 331] width 298 height 13
click at [215, 329] on input "Workflows Select..." at bounding box center [213, 331] width 1 height 11
click at [607, 320] on div "Time-limited packages Upgrade to the Growth plan to set package expiration rule…" at bounding box center [662, 54] width 174 height 770
click at [611, 318] on div "Time-limited packages Upgrade to the Growth plan to set package expiration rule…" at bounding box center [662, 54] width 174 height 770
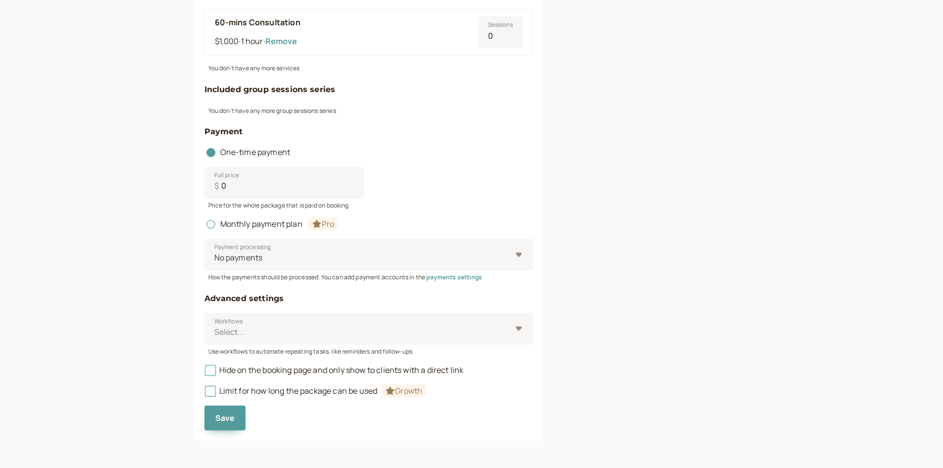
click at [310, 375] on span "Hide on the booking page and only show to clients with a direct link" at bounding box center [333, 369] width 259 height 11
click at [204, 373] on input "Hide on the booking page and only show to clients with a direct link" at bounding box center [204, 373] width 0 height 0
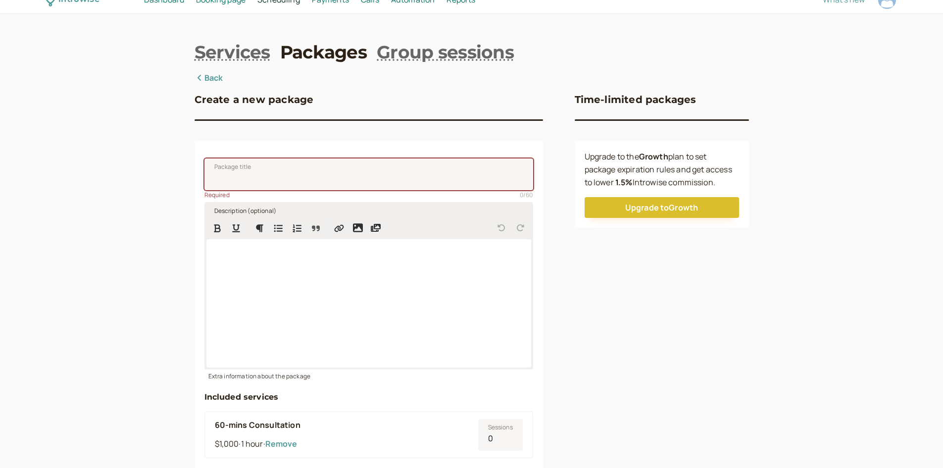
scroll to position [0, 0]
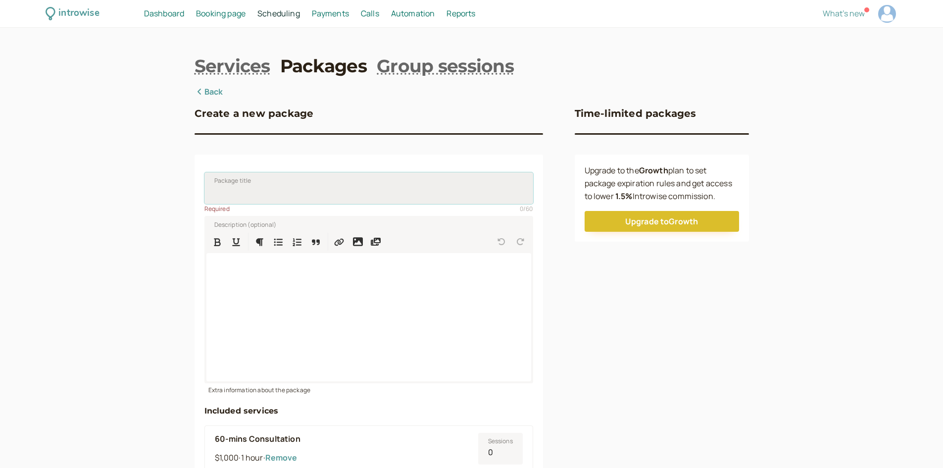
click at [293, 192] on input "Package title" at bounding box center [368, 188] width 329 height 32
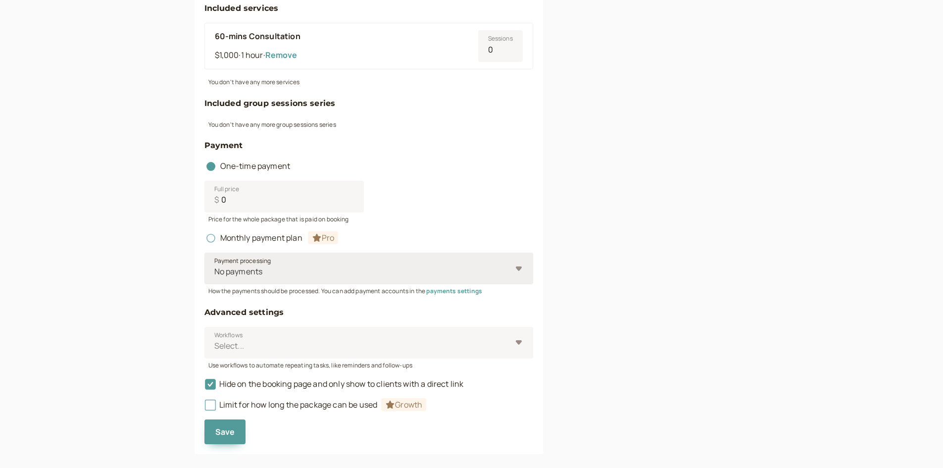
scroll to position [416, 0]
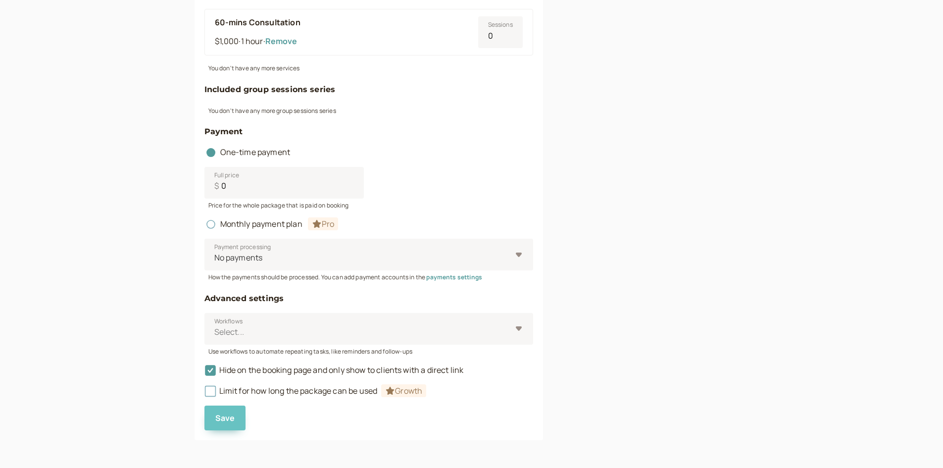
type input "60-mins"
click at [218, 429] on button "Save" at bounding box center [225, 417] width 42 height 25
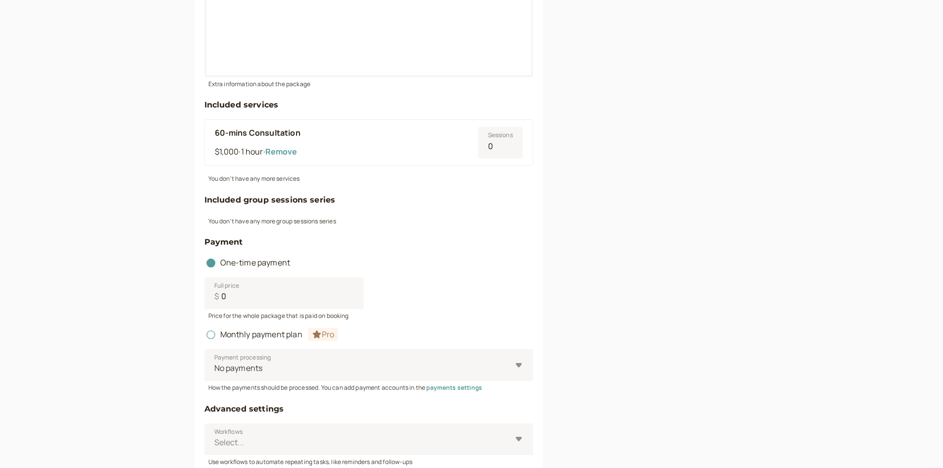
scroll to position [268, 0]
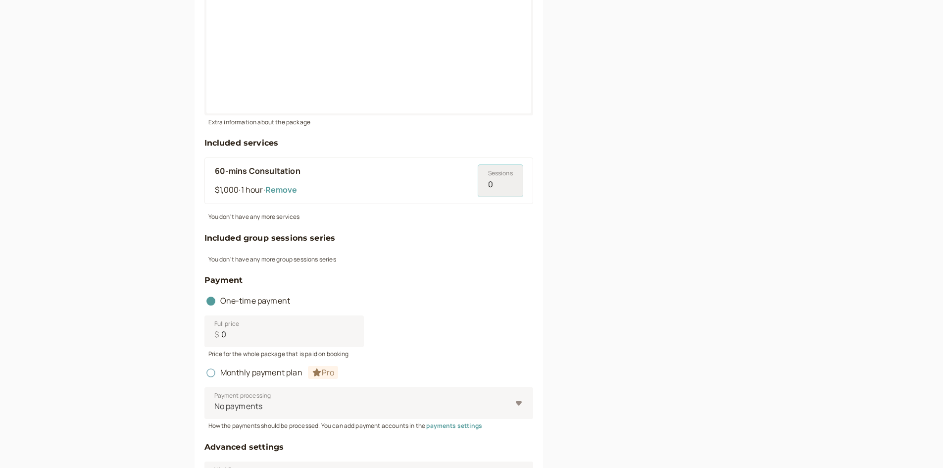
click at [490, 186] on input "0" at bounding box center [500, 181] width 45 height 32
click at [513, 179] on input "0" at bounding box center [500, 181] width 45 height 32
click at [509, 179] on input "1" at bounding box center [500, 181] width 45 height 32
click at [509, 179] on input "2" at bounding box center [500, 181] width 45 height 32
click at [509, 179] on input "3" at bounding box center [500, 181] width 45 height 32
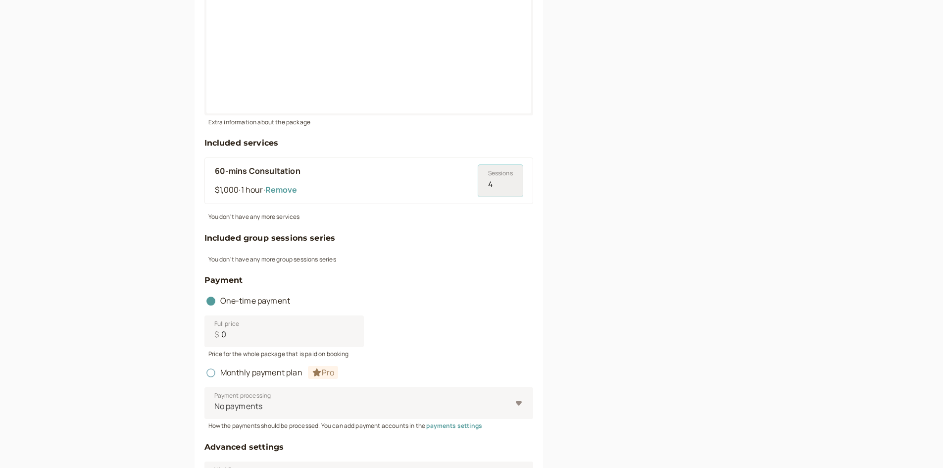
click at [509, 179] on input "4" at bounding box center [500, 181] width 45 height 32
click at [509, 179] on input "5" at bounding box center [500, 181] width 45 height 32
type input "6"
click at [509, 179] on input "6" at bounding box center [500, 181] width 45 height 32
click at [580, 197] on div "Time-limited packages Upgrade to the Growth plan to set package expiration rule…" at bounding box center [662, 212] width 174 height 788
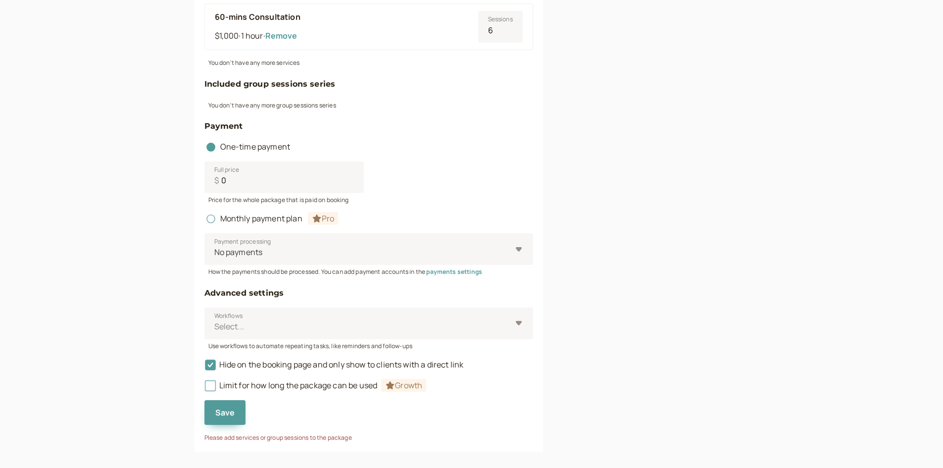
scroll to position [434, 0]
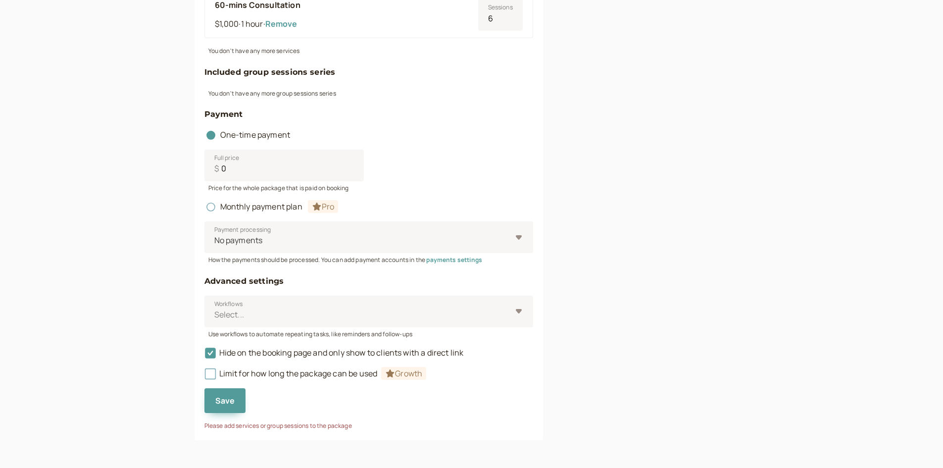
click at [223, 414] on div "Please add services or group sessions to the package" at bounding box center [368, 421] width 329 height 17
click at [225, 405] on span "Save" at bounding box center [225, 400] width 20 height 11
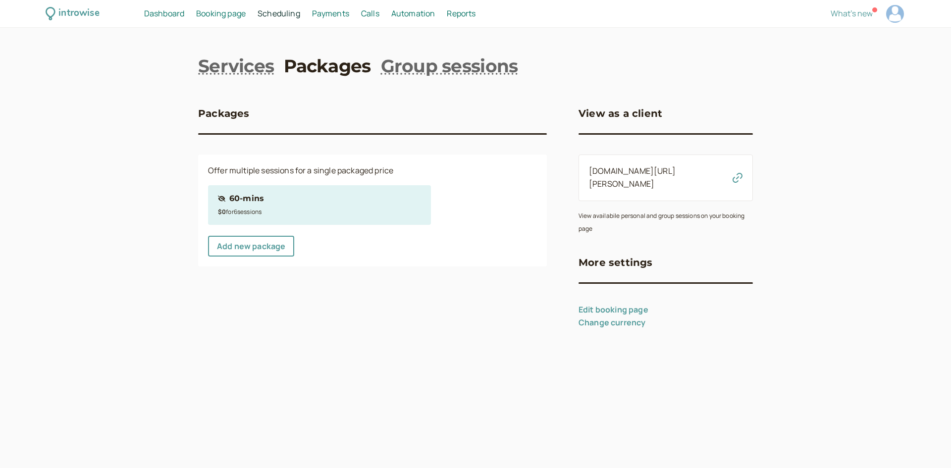
click at [281, 285] on div "Packages Offer multiple sessions for a single packaged price Hidden package 60-…" at bounding box center [372, 207] width 349 height 243
click at [737, 176] on icon "button" at bounding box center [737, 178] width 10 height 10
click at [264, 201] on div "Hidden package 60-mins" at bounding box center [319, 198] width 203 height 13
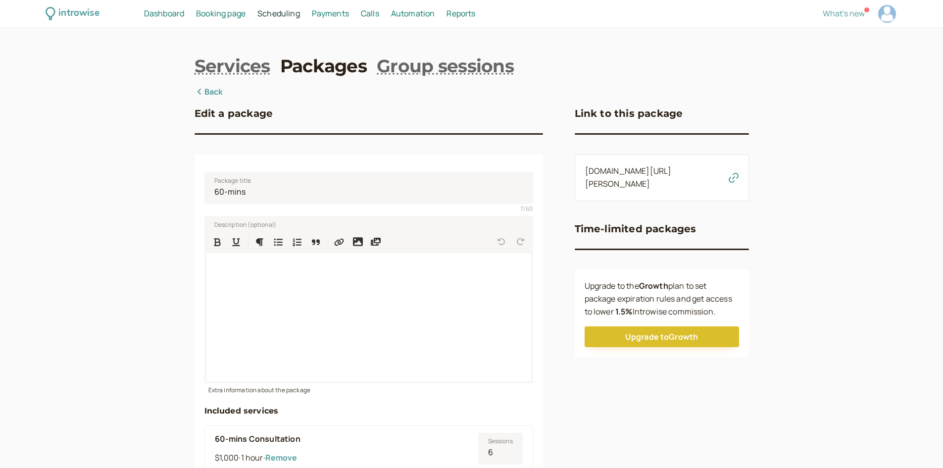
click at [742, 187] on div "introwise.com/carlos-lucero/packages/OvVUQzJC5UwaH5ovWz58" at bounding box center [662, 177] width 174 height 47
click at [734, 183] on icon "button" at bounding box center [734, 178] width 10 height 10
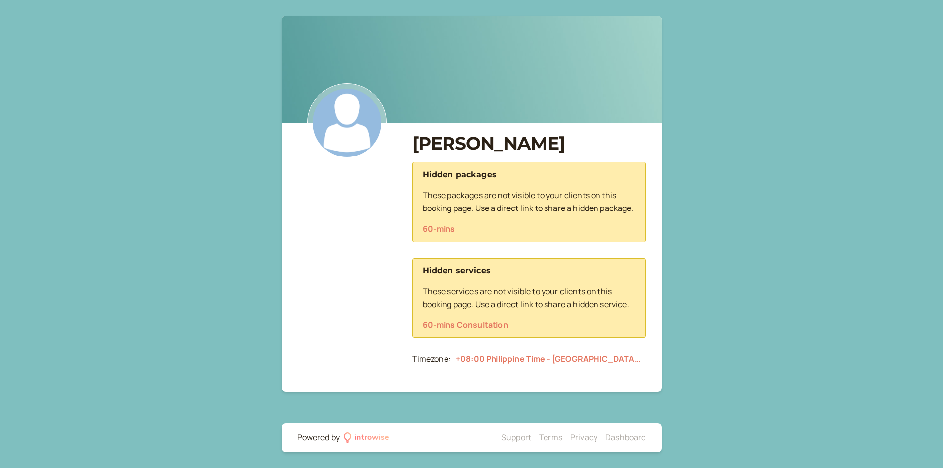
click at [709, 274] on div "Carlos Lucero Hidden packages These packages are not visible to your clients on…" at bounding box center [471, 234] width 943 height 468
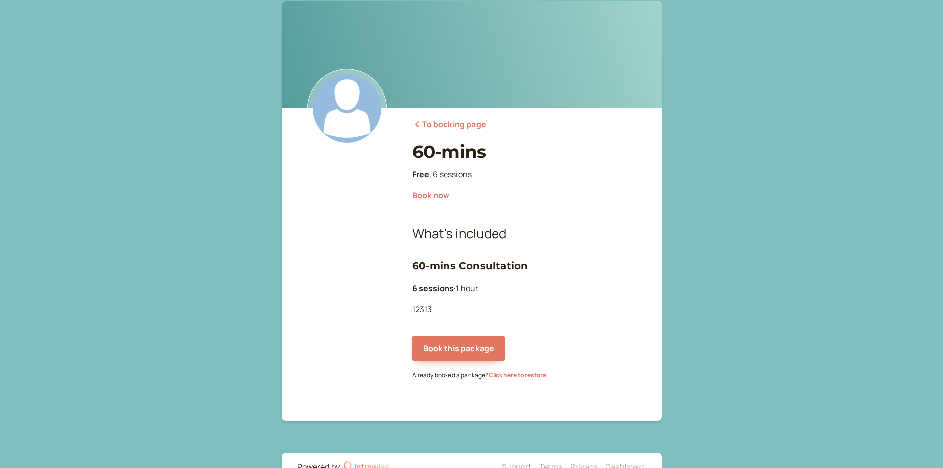
scroll to position [43, 0]
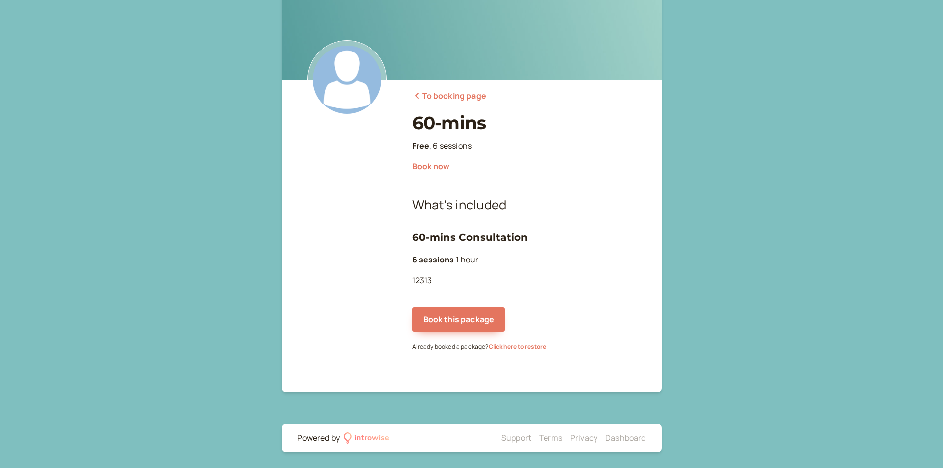
click at [696, 202] on div "To booking page 60-mins Free , 6 sessions Book now What's included 60-mins Cons…" at bounding box center [471, 212] width 943 height 511
click at [701, 198] on div "To booking page 60-mins Free , 6 sessions Book now What's included 60-mins Cons…" at bounding box center [471, 212] width 943 height 511
click at [702, 198] on div "To booking page 60-mins Free , 6 sessions Book now What's included 60-mins Cons…" at bounding box center [471, 212] width 943 height 511
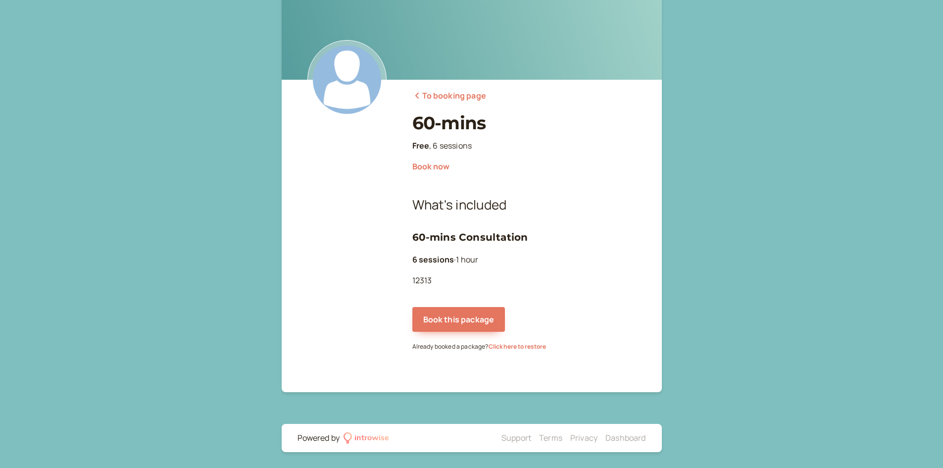
click at [702, 198] on div "To booking page 60-mins Free , 6 sessions Book now What's included 60-mins Cons…" at bounding box center [471, 212] width 943 height 511
click at [715, 196] on div "To booking page 60-mins Free , 6 sessions Book now What's included 60-mins Cons…" at bounding box center [471, 212] width 943 height 511
click at [716, 194] on div "To booking page 60-mins Free , 6 sessions Book now What's included 60-mins Cons…" at bounding box center [471, 212] width 943 height 511
click at [456, 320] on button "Book this package" at bounding box center [458, 319] width 93 height 25
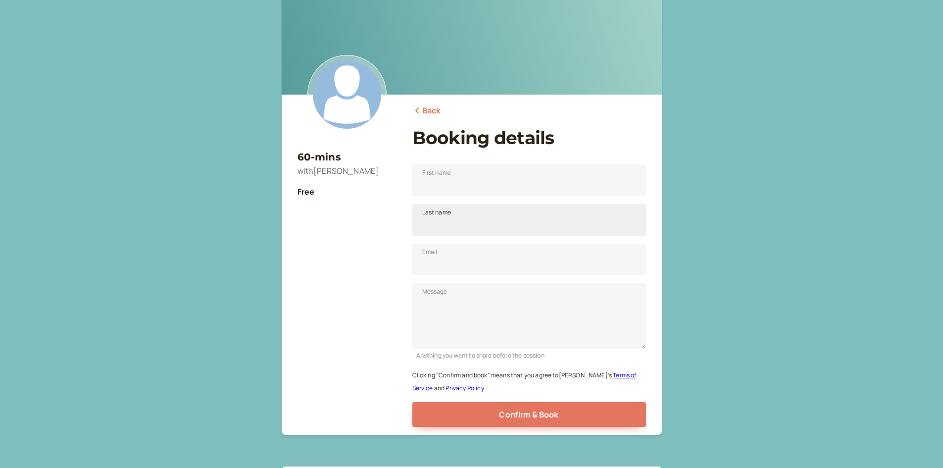
scroll to position [22, 0]
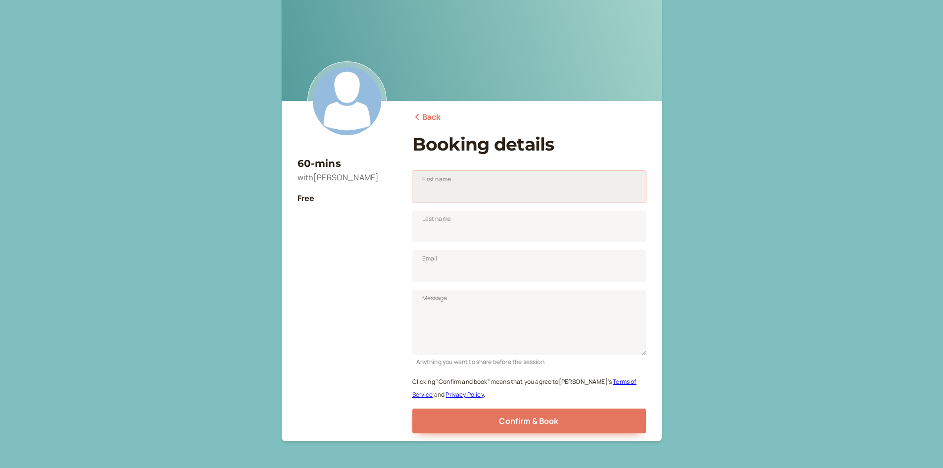
click at [491, 201] on input "First name" at bounding box center [529, 187] width 234 height 32
type input "Carlos"
type input "Lucero"
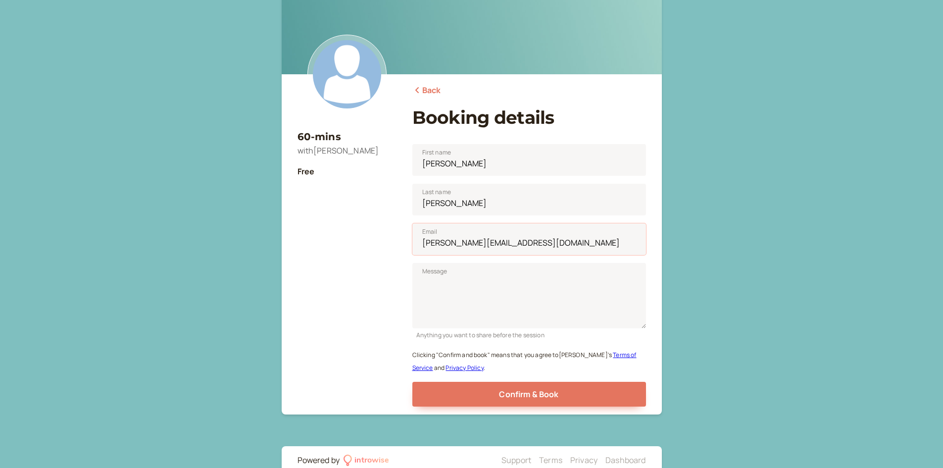
scroll to position [71, 0]
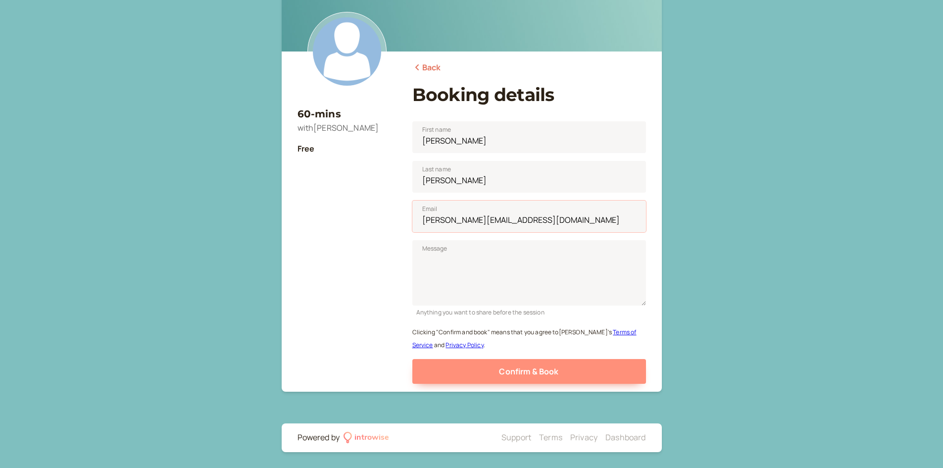
type input "carlos@atlasassistants.com"
click at [549, 368] on span "Confirm & Book" at bounding box center [528, 371] width 59 height 11
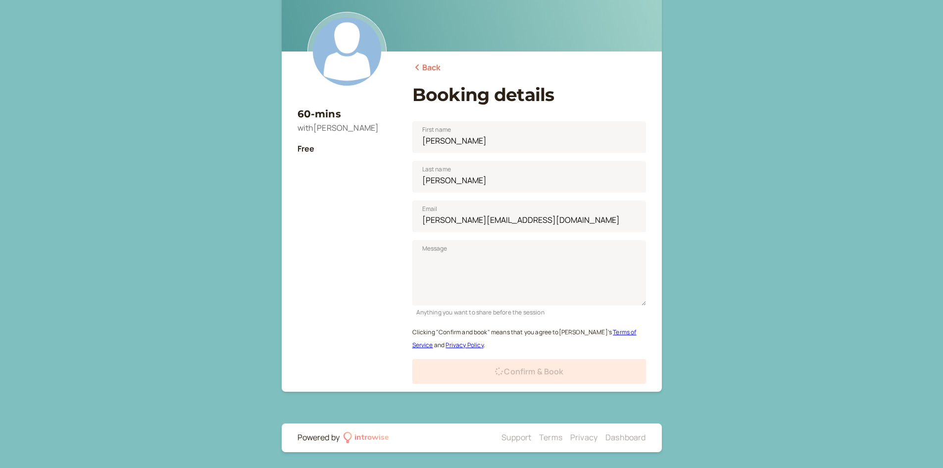
scroll to position [0, 0]
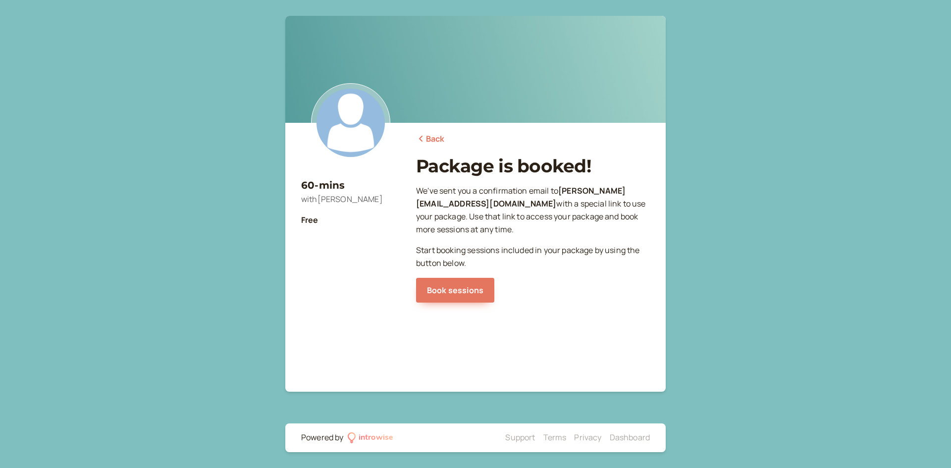
click at [550, 297] on p "Book sessions" at bounding box center [533, 290] width 234 height 25
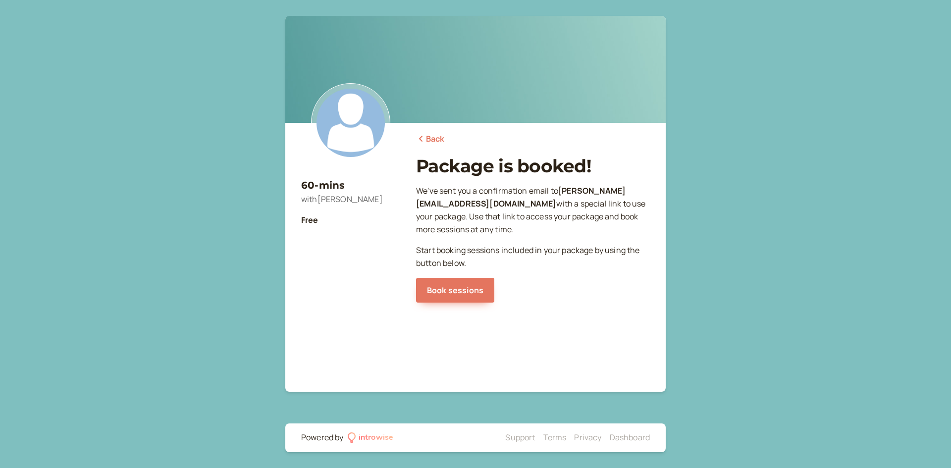
click at [550, 297] on p "Book sessions" at bounding box center [533, 290] width 234 height 25
click at [468, 295] on link "Book sessions" at bounding box center [455, 290] width 78 height 25
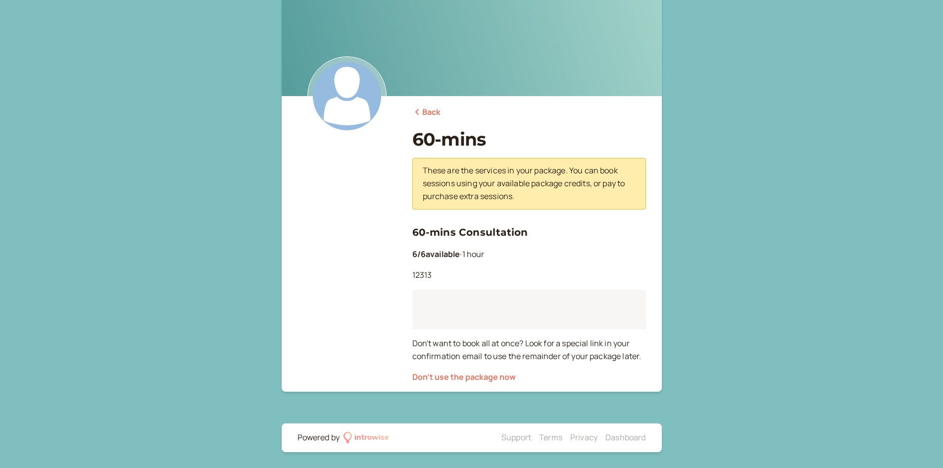
scroll to position [25, 0]
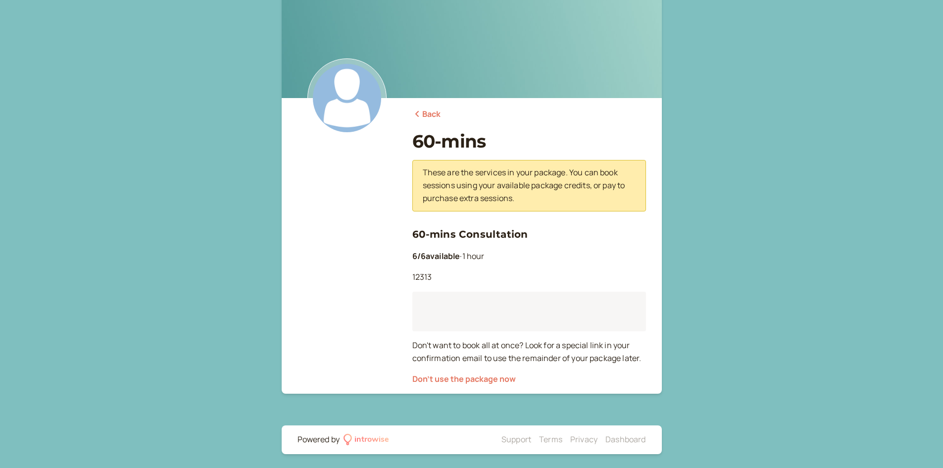
click at [682, 219] on div "Back 60-mins These are the services in your package. You can book sessions usin…" at bounding box center [471, 222] width 943 height 495
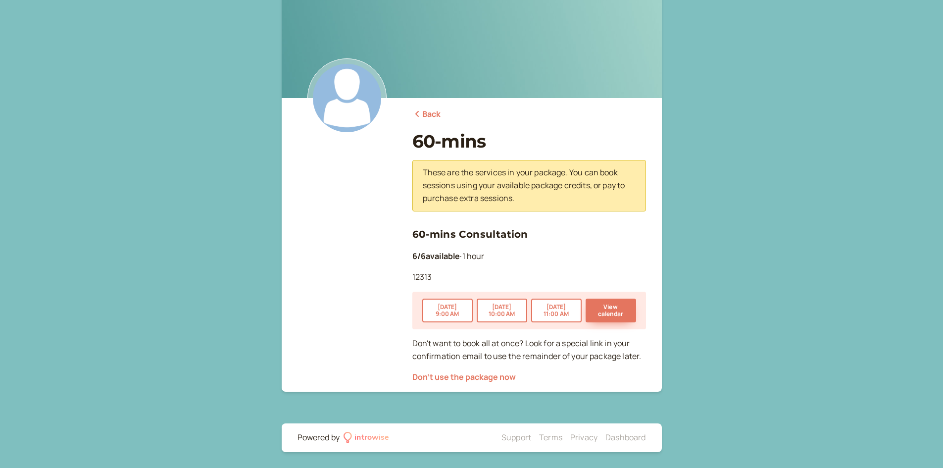
click at [682, 219] on div "Back 60-mins These are the services in your package. You can book sessions usin…" at bounding box center [471, 221] width 943 height 493
click at [455, 315] on button "Aug 13 9:00 AM" at bounding box center [447, 311] width 51 height 24
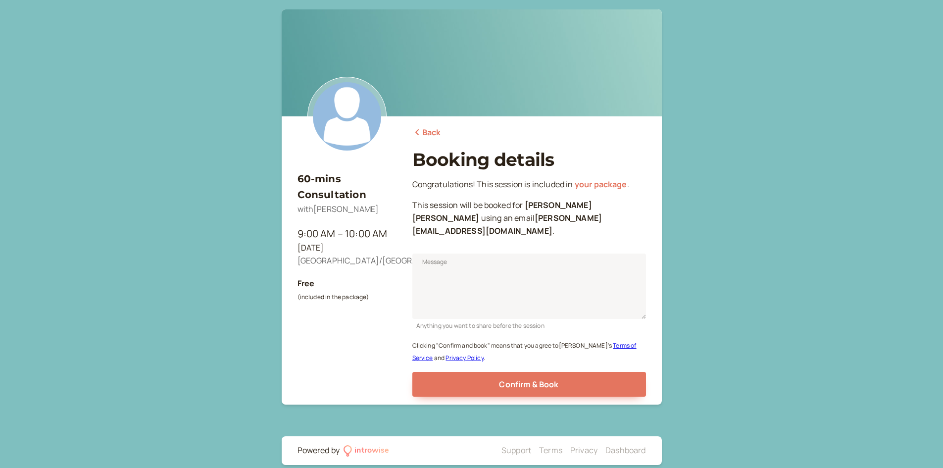
click at [422, 134] on icon at bounding box center [417, 132] width 10 height 8
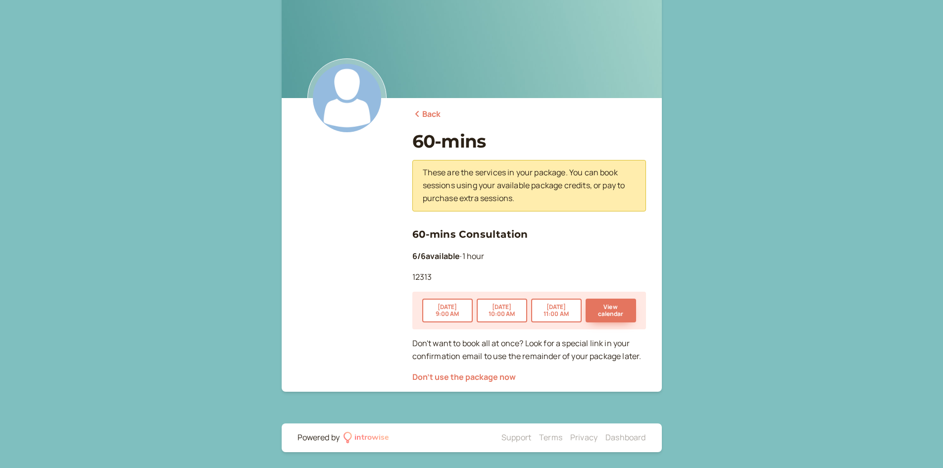
drag, startPoint x: 808, startPoint y: 156, endPoint x: 774, endPoint y: 113, distance: 54.7
drag, startPoint x: 774, startPoint y: 113, endPoint x: 775, endPoint y: 97, distance: 16.9
click at [775, 97] on div "Back 60-mins These are the services in your package. You can book sessions usin…" at bounding box center [471, 221] width 943 height 493
click at [704, 178] on div "Back 60-mins These are the services in your package. You can book sessions usin…" at bounding box center [471, 221] width 943 height 493
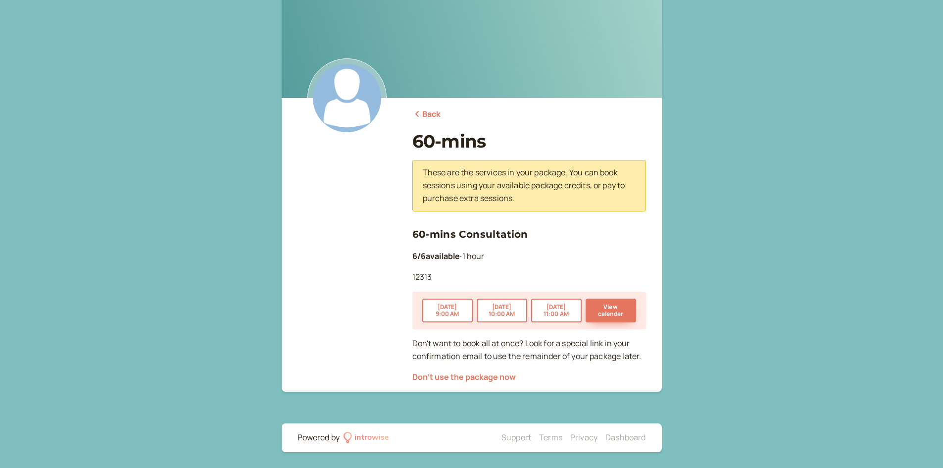
click at [704, 178] on div "Back 60-mins These are the services in your package. You can book sessions usin…" at bounding box center [471, 221] width 943 height 493
click at [704, 173] on div "Back 60-mins These are the services in your package. You can book sessions usin…" at bounding box center [471, 221] width 943 height 493
click at [427, 116] on link "Back" at bounding box center [426, 114] width 29 height 13
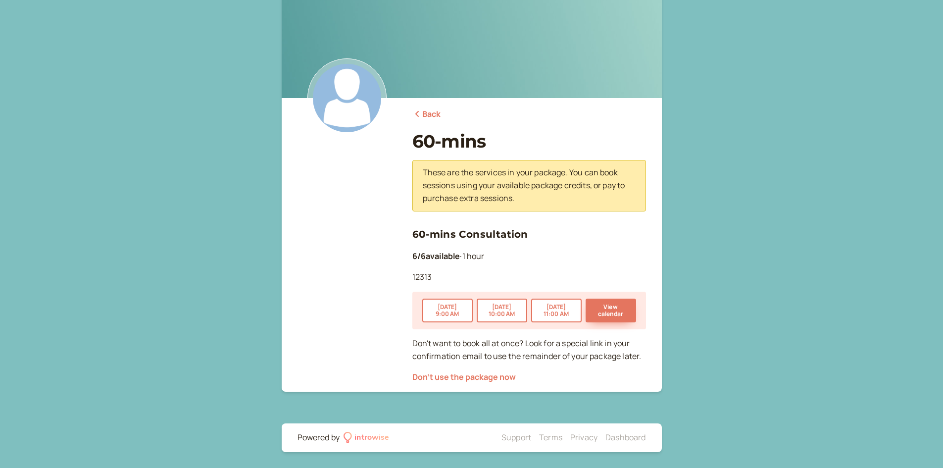
scroll to position [43, 0]
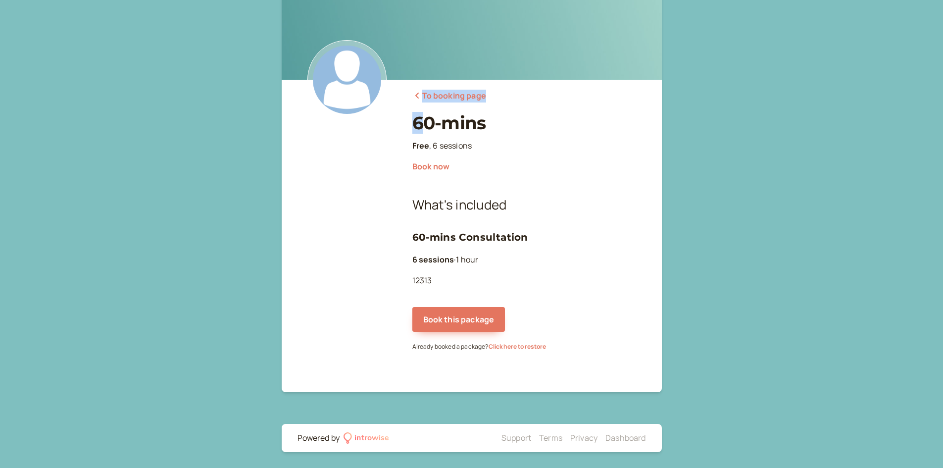
click at [423, 102] on div "To booking page 60-mins Free , 6 sessions Book now What's included 60-mins Cons…" at bounding box center [529, 216] width 234 height 273
click at [426, 96] on link "To booking page" at bounding box center [449, 96] width 74 height 13
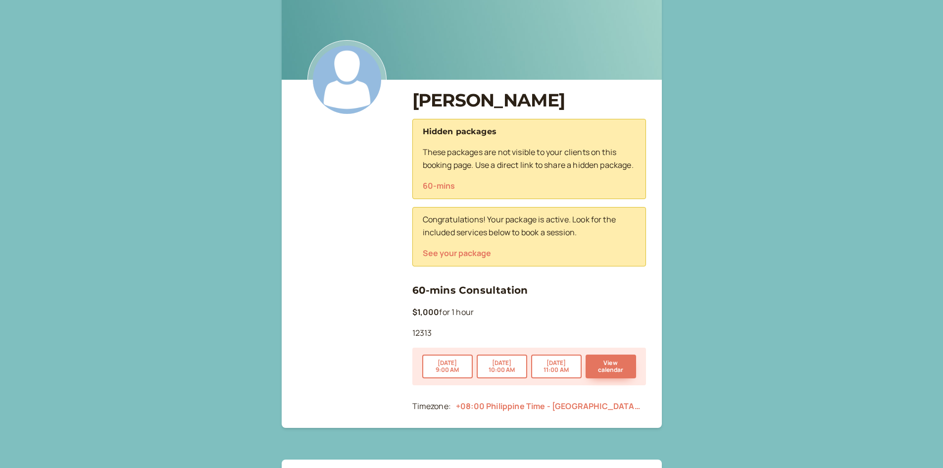
drag, startPoint x: 692, startPoint y: 191, endPoint x: 682, endPoint y: 191, distance: 9.9
drag, startPoint x: 682, startPoint y: 191, endPoint x: 677, endPoint y: 191, distance: 5.4
click at [676, 191] on div "Carlos Lucero Hidden packages These packages are not visible to your clients on…" at bounding box center [471, 230] width 943 height 547
click at [713, 188] on div "Carlos Lucero Hidden packages These packages are not visible to your clients on…" at bounding box center [471, 230] width 943 height 547
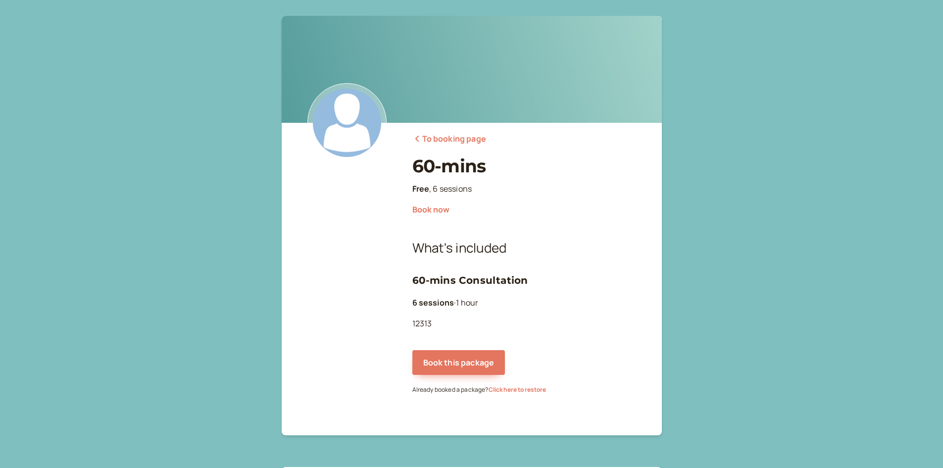
drag, startPoint x: 505, startPoint y: 0, endPoint x: 490, endPoint y: 194, distance: 194.2
click at [490, 194] on div "Free , 6 sessions" at bounding box center [529, 189] width 234 height 13
drag, startPoint x: 520, startPoint y: 168, endPoint x: 515, endPoint y: 169, distance: 5.0
click at [515, 169] on h1 "60-mins" at bounding box center [529, 165] width 234 height 21
click at [516, 168] on h1 "60-mins" at bounding box center [529, 165] width 234 height 21
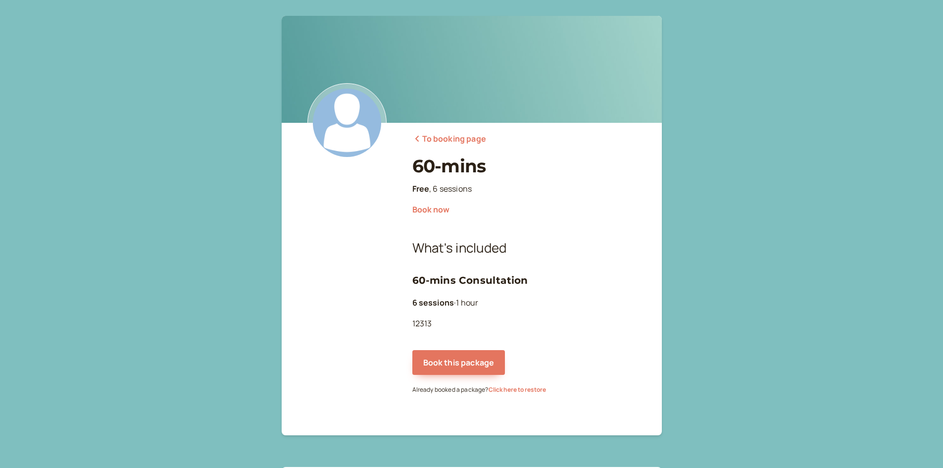
click at [519, 166] on h1 "60-mins" at bounding box center [529, 165] width 234 height 21
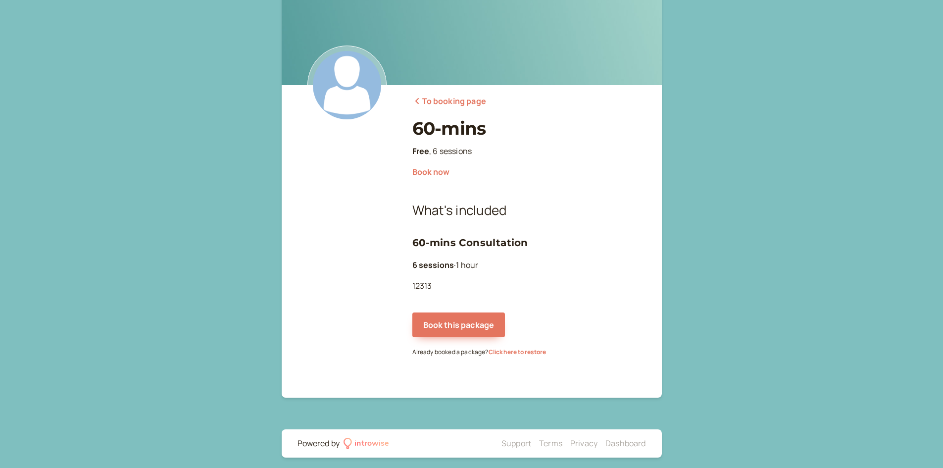
scroll to position [43, 0]
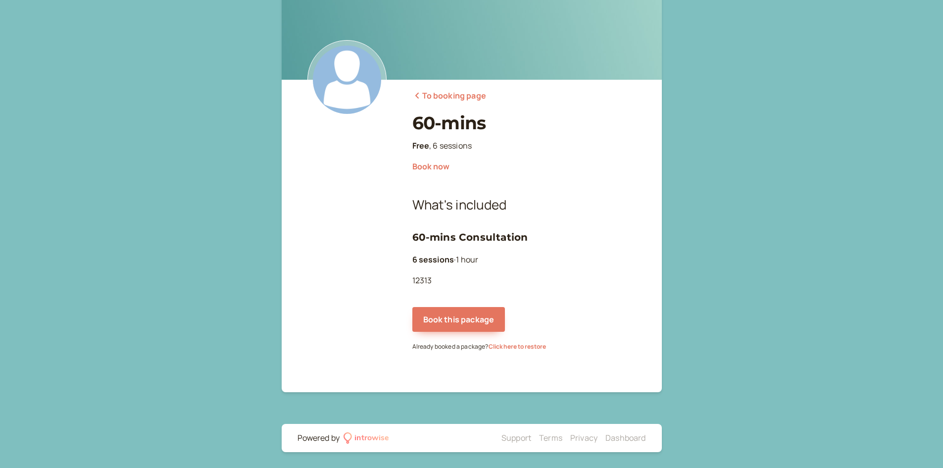
click at [506, 194] on div "Book now What's included 60-mins Consultation 6 sessions · 1 hour 12313" at bounding box center [529, 223] width 234 height 127
drag, startPoint x: 511, startPoint y: 192, endPoint x: 506, endPoint y: 186, distance: 8.4
click at [506, 186] on div "Book now What's included 60-mins Consultation 6 sessions · 1 hour 12313" at bounding box center [529, 223] width 234 height 127
click at [488, 251] on div "What's included 60-mins Consultation 6 sessions · 1 hour 12313" at bounding box center [529, 241] width 234 height 92
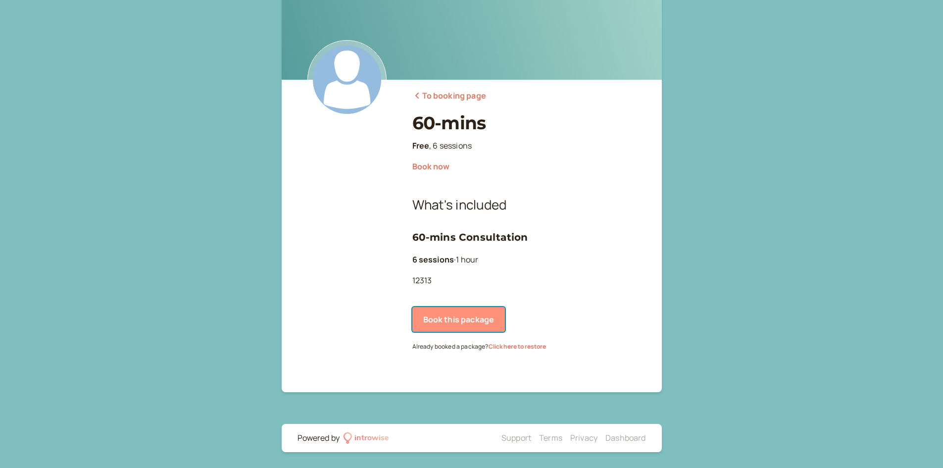
click at [468, 317] on button "Book this package" at bounding box center [458, 319] width 93 height 25
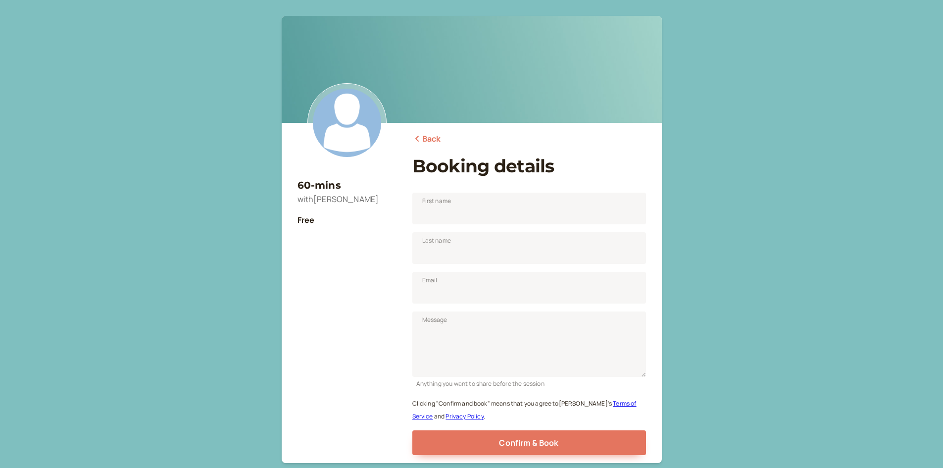
scroll to position [43, 0]
click at [163, 73] on div "60-mins with Carlos Lucero Free Back Booking details First name Last name Email…" at bounding box center [471, 269] width 943 height 539
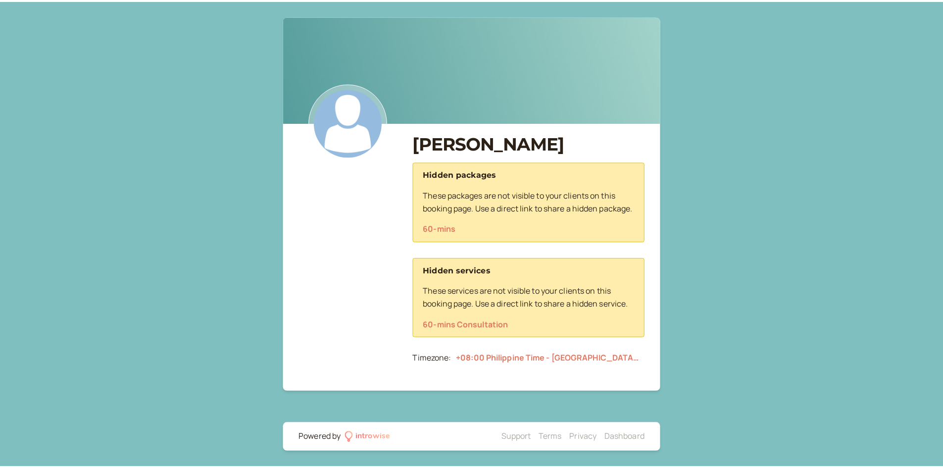
scroll to position [1, 0]
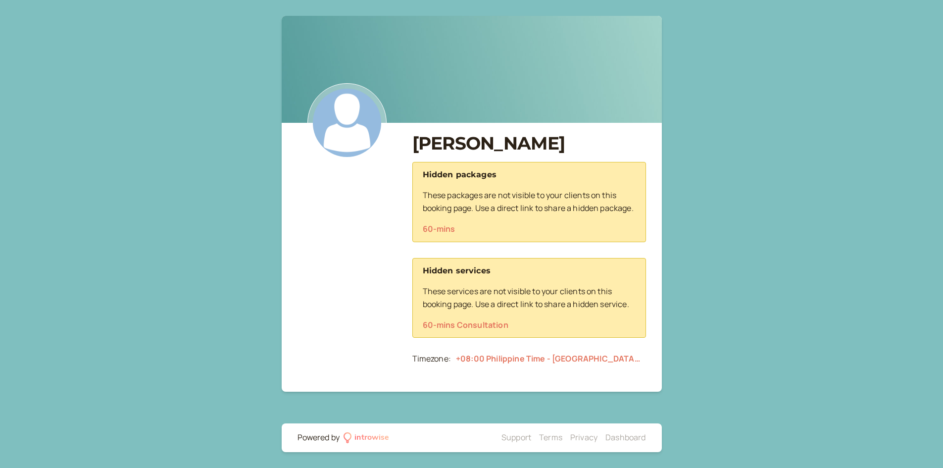
click at [714, 126] on div "[PERSON_NAME] Hidden packages These packages are not visible to your clients on…" at bounding box center [471, 234] width 943 height 468
click at [452, 330] on link "60-mins Consultation" at bounding box center [466, 324] width 86 height 11
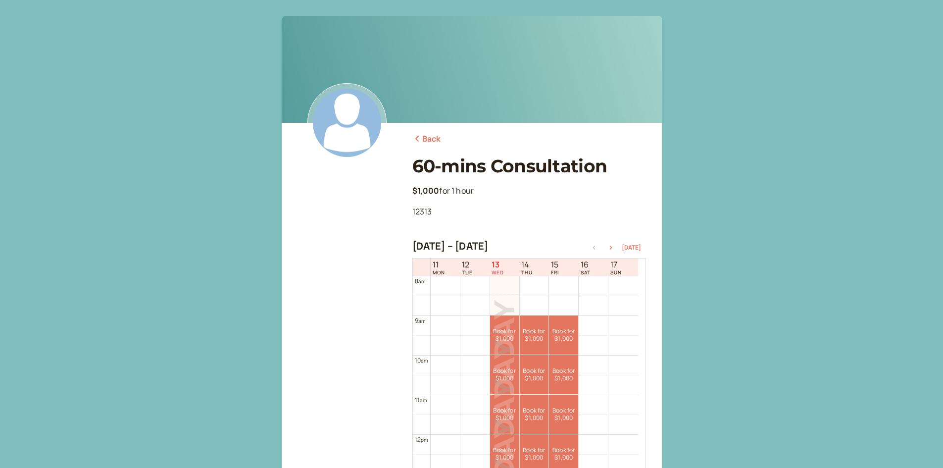
click at [349, 137] on img at bounding box center [346, 122] width 79 height 79
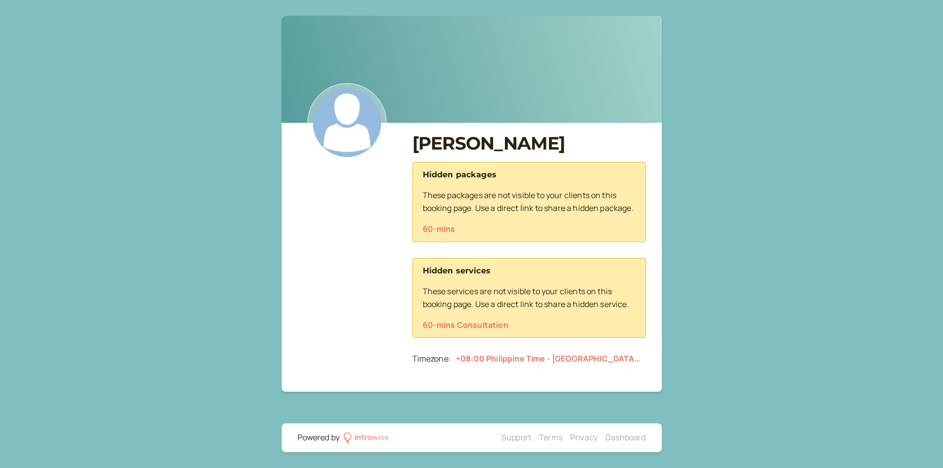
click at [423, 135] on h1 "[PERSON_NAME]" at bounding box center [529, 143] width 234 height 21
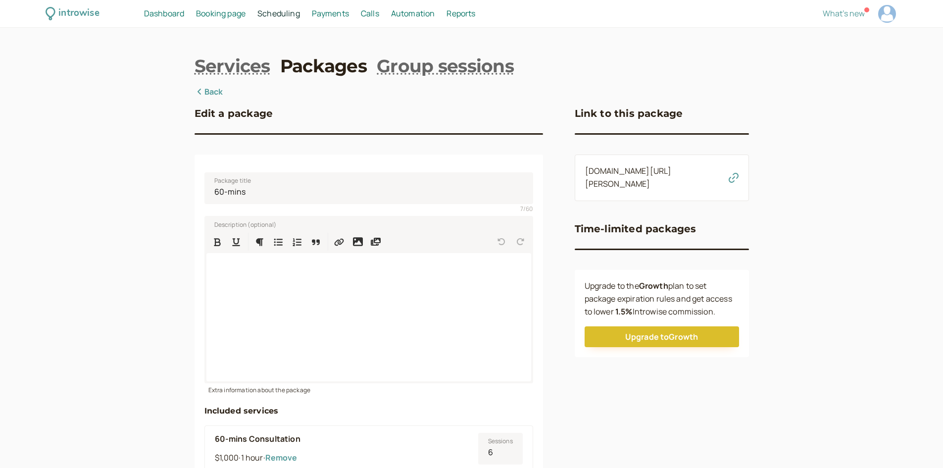
click at [325, 74] on link "Packages" at bounding box center [323, 65] width 87 height 25
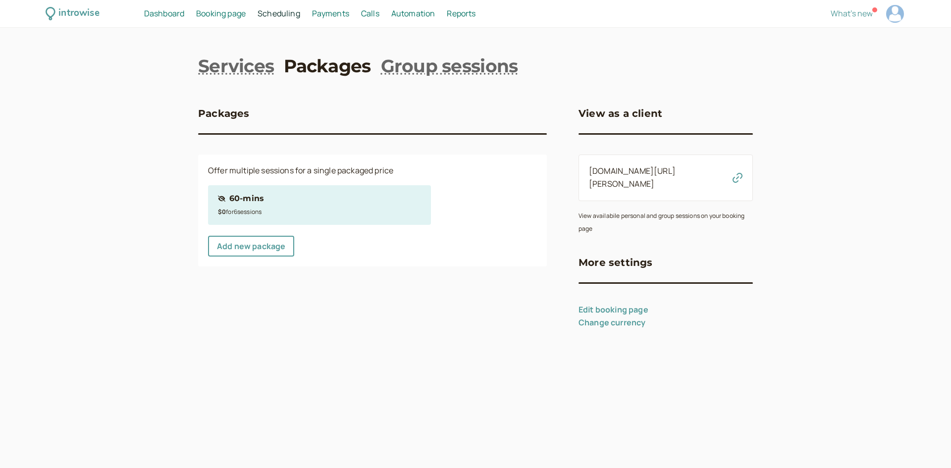
drag, startPoint x: 401, startPoint y: 249, endPoint x: 381, endPoint y: 251, distance: 19.9
click at [381, 250] on div "Add new package" at bounding box center [372, 246] width 337 height 27
click at [287, 207] on div "$0 for 6 session s" at bounding box center [319, 211] width 203 height 13
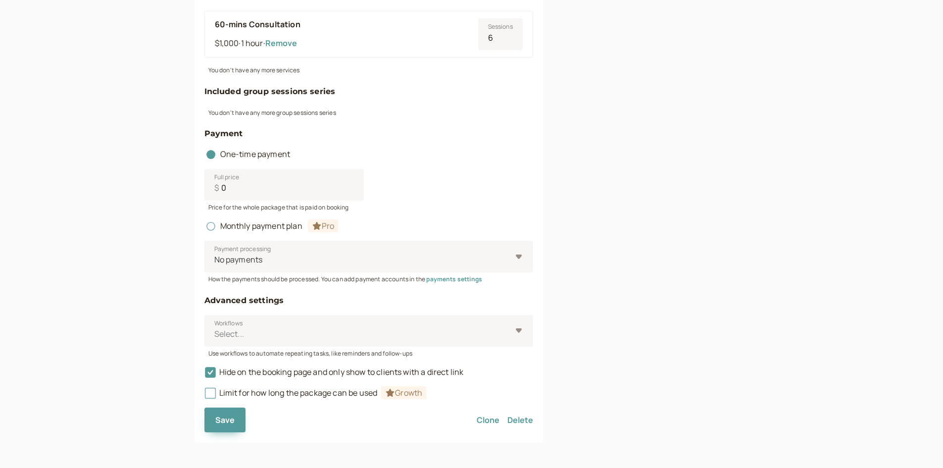
scroll to position [416, 0]
click at [614, 182] on div "Link to this package [DOMAIN_NAME][URL][PERSON_NAME] Time-limited packages Upgr…" at bounding box center [662, 54] width 174 height 770
click at [616, 182] on div "Link to this package [DOMAIN_NAME][URL][PERSON_NAME] Time-limited packages Upgr…" at bounding box center [662, 54] width 174 height 770
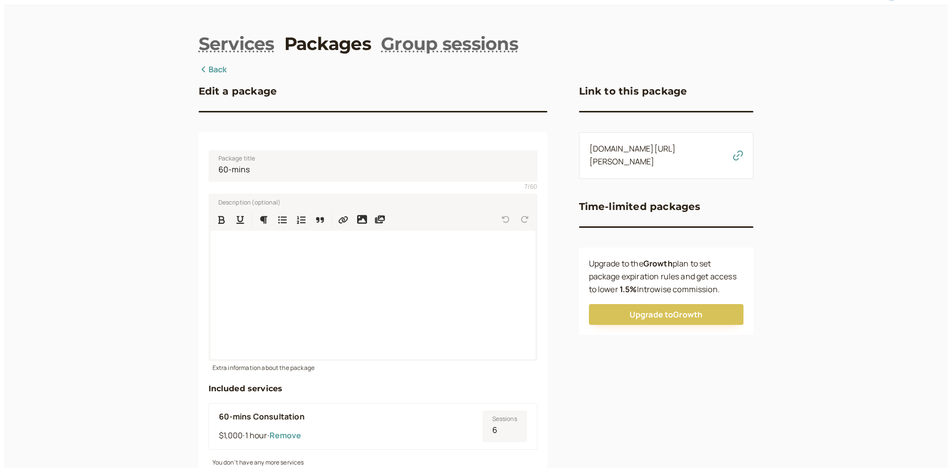
scroll to position [0, 0]
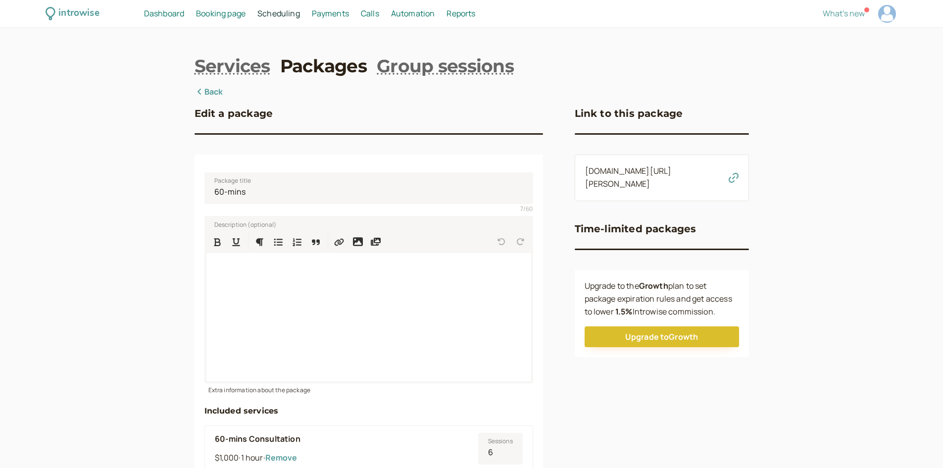
click at [613, 172] on link "[DOMAIN_NAME][URL][PERSON_NAME]" at bounding box center [628, 177] width 87 height 24
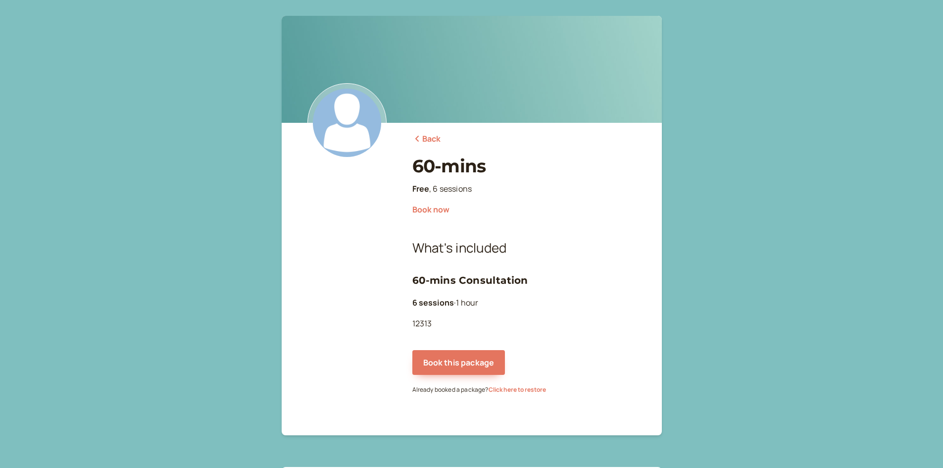
click at [715, 279] on div "Back 60-mins Free , 6 sessions Book now What's included 60-mins Consultation 6 …" at bounding box center [471, 255] width 943 height 511
click at [716, 279] on div "Back 60-mins Free , 6 sessions Book now What's included 60-mins Consultation 6 …" at bounding box center [471, 255] width 943 height 511
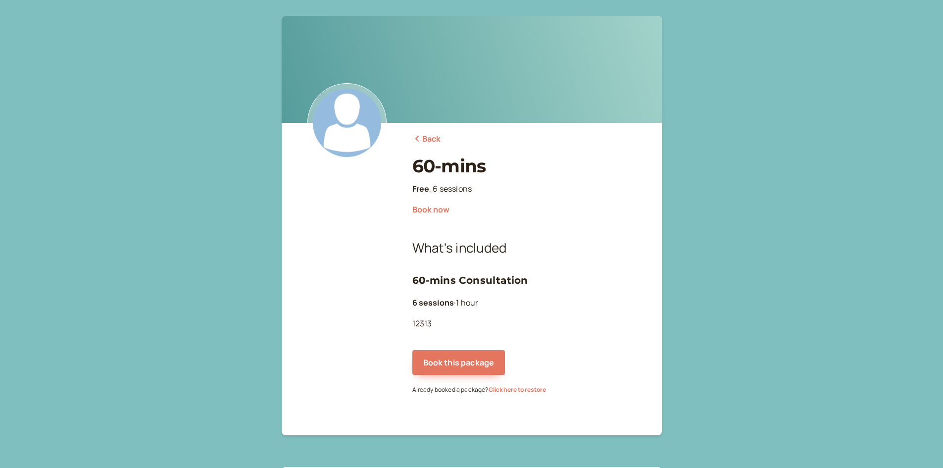
click at [715, 287] on div "Back 60-mins Free , 6 sessions Book now What's included 60-mins Consultation 6 …" at bounding box center [471, 255] width 943 height 511
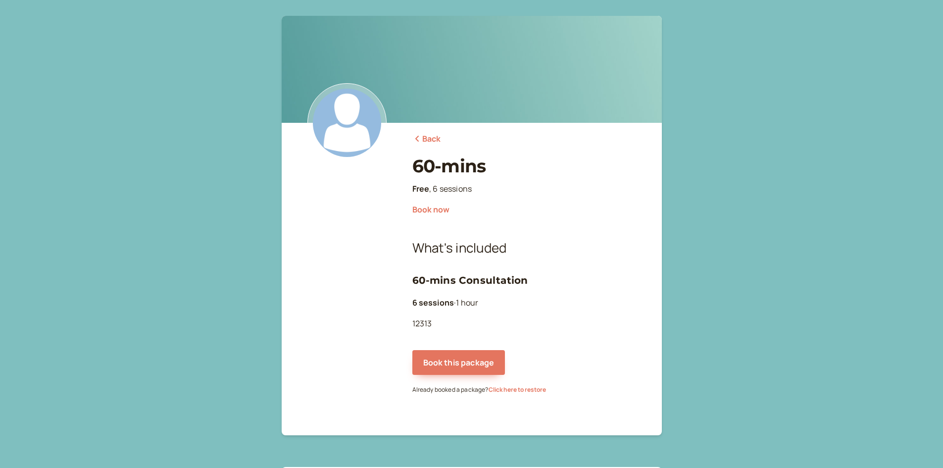
click at [716, 286] on div "Back 60-mins Free , 6 sessions Book now What's included 60-mins Consultation 6 …" at bounding box center [471, 255] width 943 height 511
click at [718, 283] on div "Back 60-mins Free , 6 sessions Book now What's included 60-mins Consultation 6 …" at bounding box center [471, 255] width 943 height 511
click at [691, 301] on div "Back 60-mins Free , 6 sessions Book now What's included 60-mins Consultation 6 …" at bounding box center [471, 255] width 943 height 511
click at [695, 309] on div "Back 60-mins Free , 6 sessions Book now What's included 60-mins Consultation 6 …" at bounding box center [471, 255] width 943 height 511
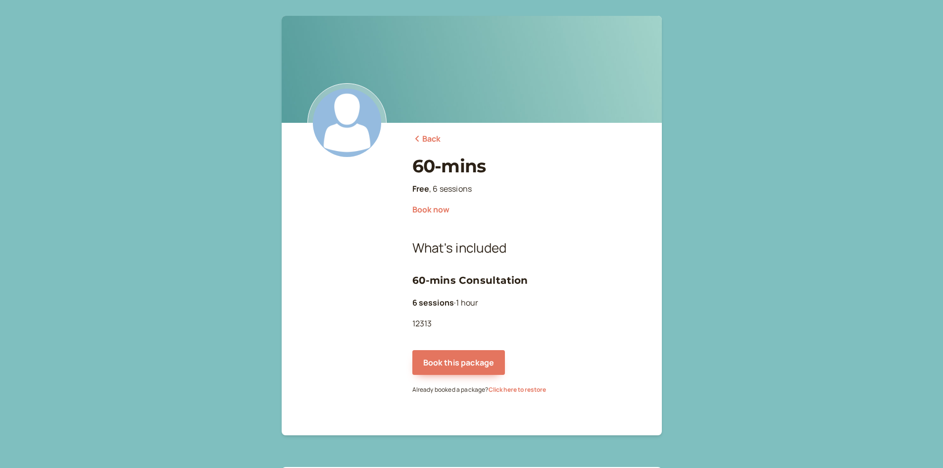
click at [695, 309] on div "Back 60-mins Free , 6 sessions Book now What's included 60-mins Consultation 6 …" at bounding box center [471, 255] width 943 height 511
drag, startPoint x: 695, startPoint y: 309, endPoint x: 700, endPoint y: 306, distance: 6.0
click at [700, 306] on div "Back 60-mins Free , 6 sessions Book now What's included 60-mins Consultation 6 …" at bounding box center [471, 255] width 943 height 511
click at [701, 307] on div "Back 60-mins Free , 6 sessions Book now What's included 60-mins Consultation 6 …" at bounding box center [471, 255] width 943 height 511
click at [473, 361] on button "Book this package" at bounding box center [458, 362] width 93 height 25
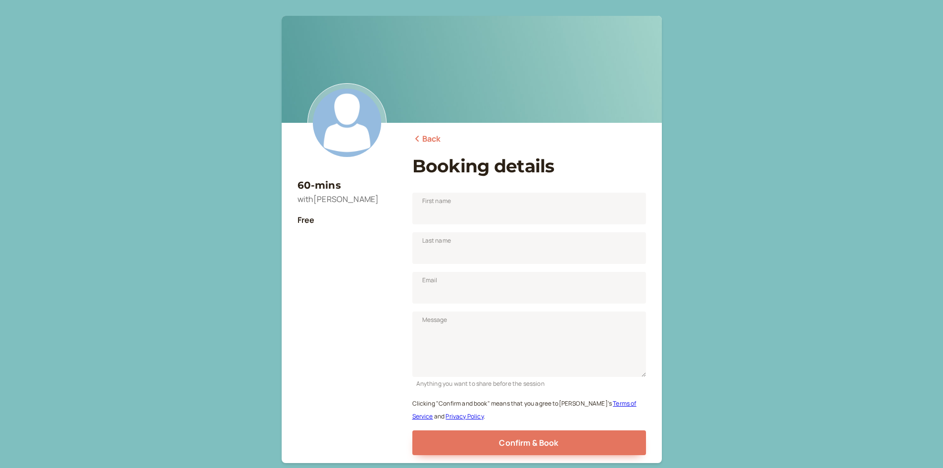
click at [433, 138] on link "Back" at bounding box center [426, 139] width 29 height 13
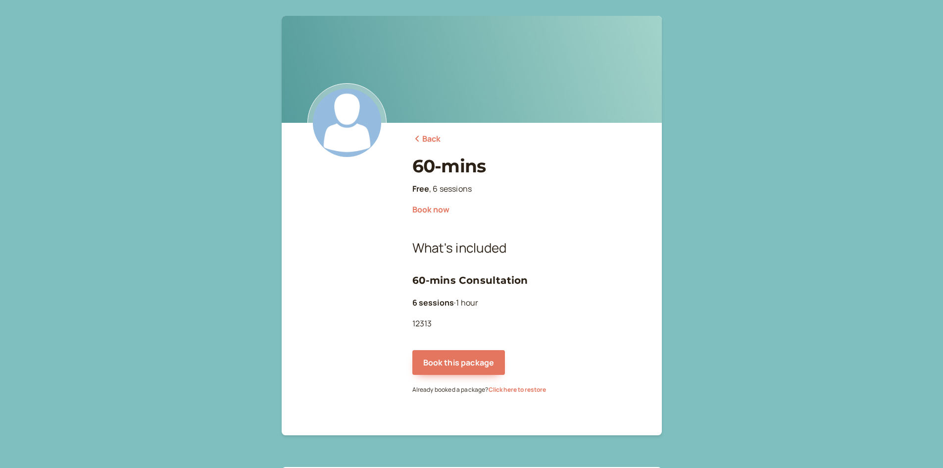
click at [425, 144] on link "Back" at bounding box center [426, 139] width 29 height 13
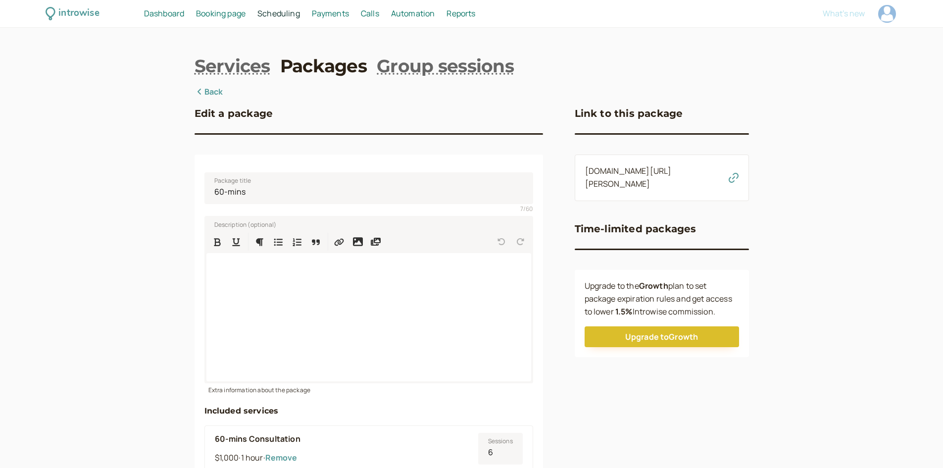
drag, startPoint x: 338, startPoint y: 108, endPoint x: 331, endPoint y: 103, distance: 8.7
click at [331, 103] on div "Edit a package Package title 60-mins 7 / 60 Description (optional) Extra inform…" at bounding box center [369, 471] width 349 height 770
drag, startPoint x: 331, startPoint y: 103, endPoint x: 309, endPoint y: 101, distance: 22.0
click at [309, 101] on div "Edit a package Package title 60-mins 7 / 60 Description (optional) Extra inform…" at bounding box center [369, 471] width 349 height 770
click at [200, 86] on link "Back" at bounding box center [209, 92] width 29 height 13
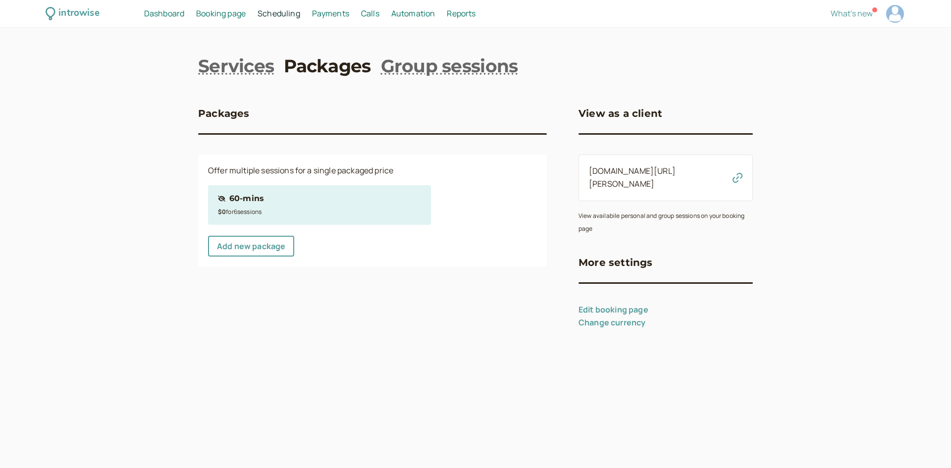
click at [76, 3] on div "introwise Dashboard Dashboard Booking page Booking Scheduling Scheduling Paymen…" at bounding box center [475, 14] width 951 height 28
click at [75, 14] on div "introwise" at bounding box center [78, 13] width 41 height 15
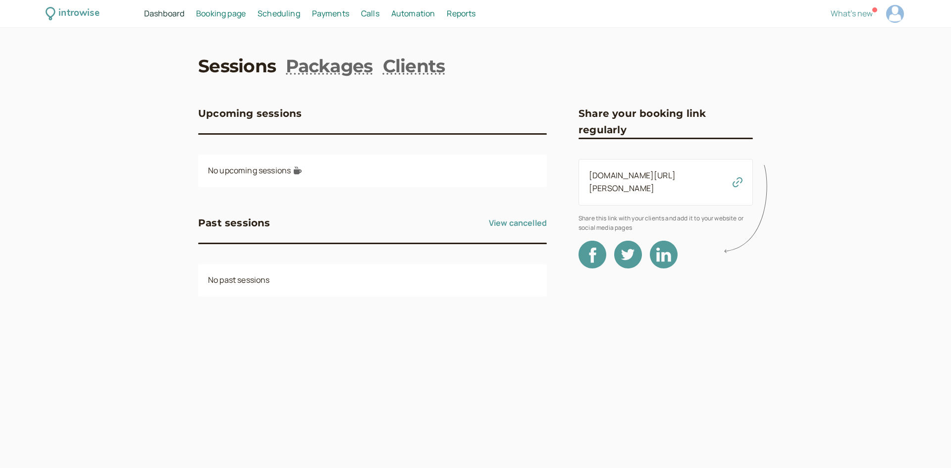
click at [76, 15] on div "introwise" at bounding box center [78, 13] width 41 height 15
click at [166, 10] on span "Dashboard" at bounding box center [164, 13] width 40 height 11
click at [72, 13] on div "introwise" at bounding box center [78, 13] width 41 height 15
click at [101, 16] on div "introwise Dashboard Dashboard Booking page Booking Scheduling Scheduling Paymen…" at bounding box center [475, 14] width 951 height 28
click at [91, 14] on div "introwise" at bounding box center [78, 13] width 41 height 15
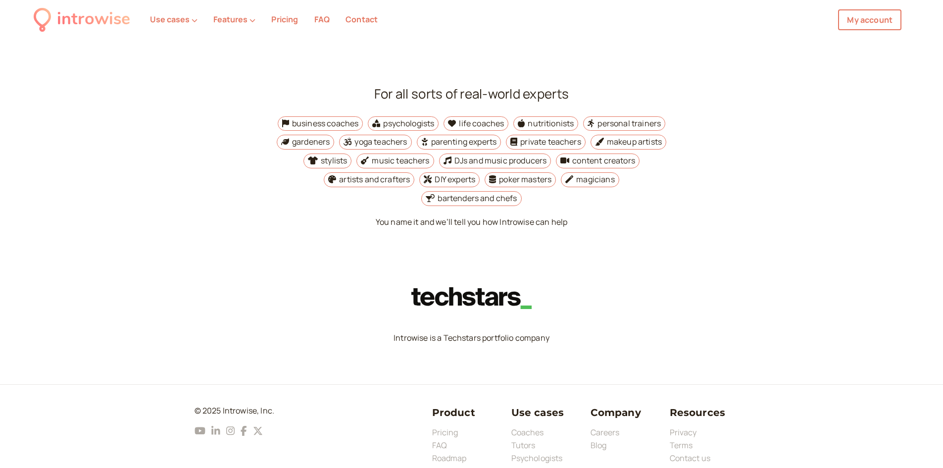
scroll to position [3682, 0]
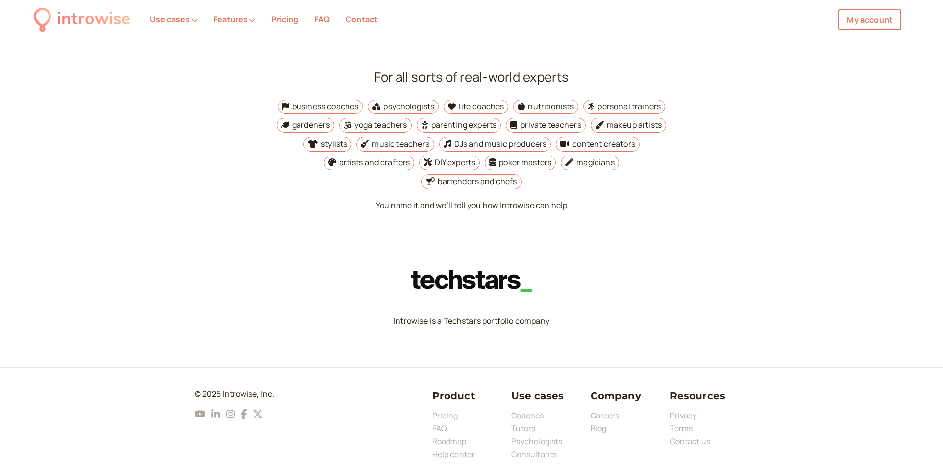
drag, startPoint x: 222, startPoint y: 214, endPoint x: 184, endPoint y: 212, distance: 37.7
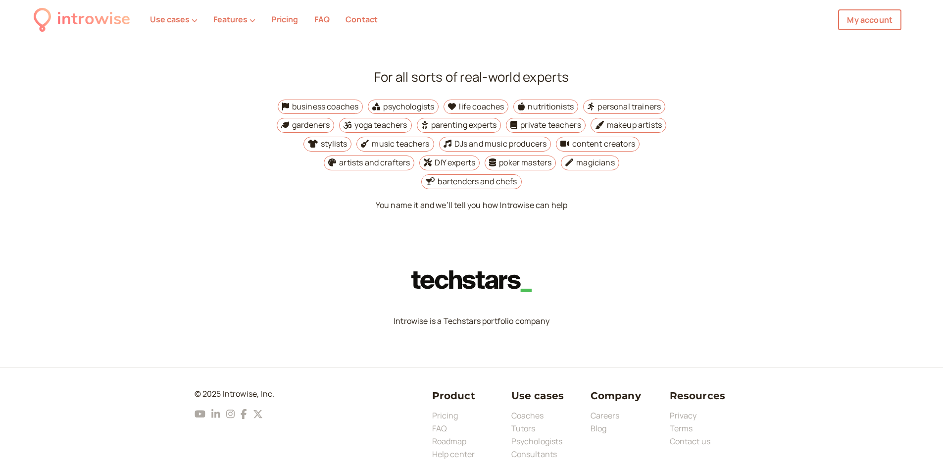
drag, startPoint x: 180, startPoint y: 211, endPoint x: 183, endPoint y: 180, distance: 31.4
drag, startPoint x: 183, startPoint y: 180, endPoint x: 181, endPoint y: 169, distance: 11.7
drag, startPoint x: 181, startPoint y: 169, endPoint x: 187, endPoint y: 176, distance: 9.8
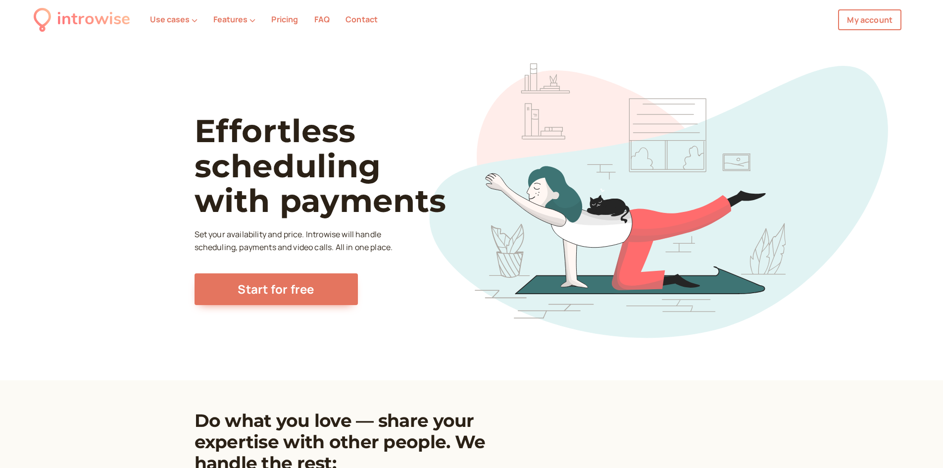
scroll to position [0, 0]
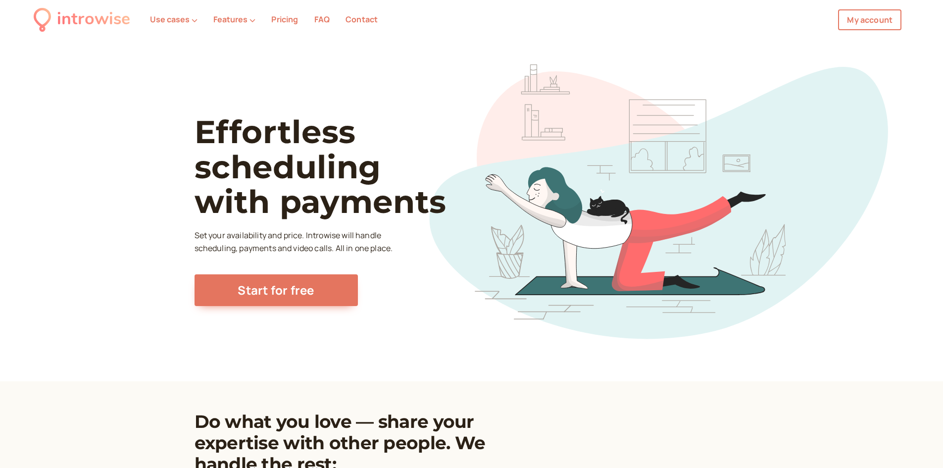
click at [256, 21] on li "Features" at bounding box center [234, 19] width 58 height 13
click at [255, 20] on li "Features" at bounding box center [234, 19] width 58 height 13
click at [244, 21] on button "Features" at bounding box center [234, 19] width 42 height 9
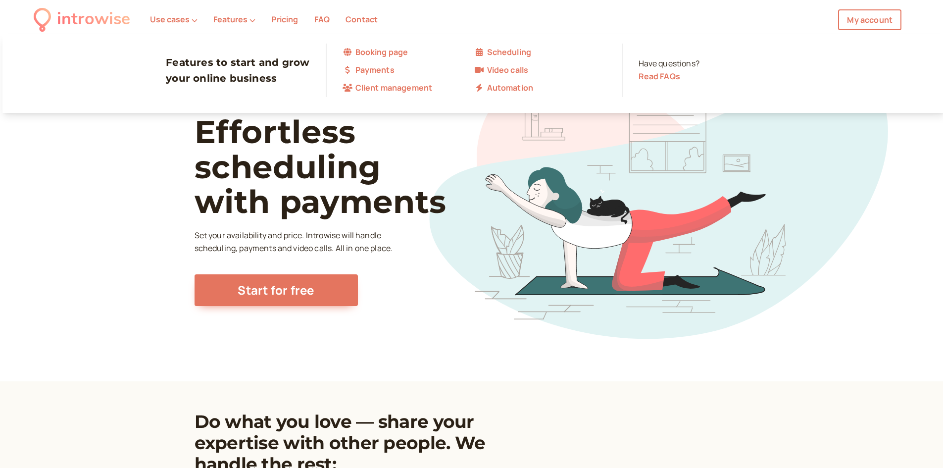
click at [281, 23] on link "Pricing" at bounding box center [284, 19] width 27 height 11
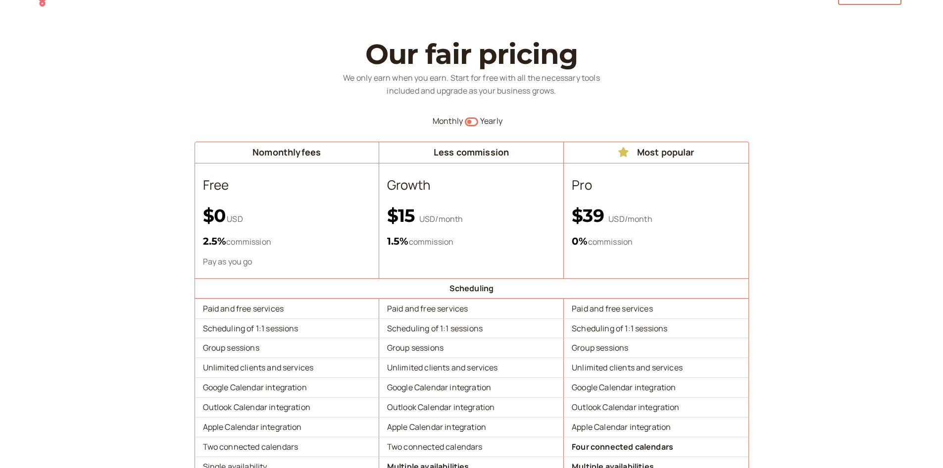
scroll to position [99, 0]
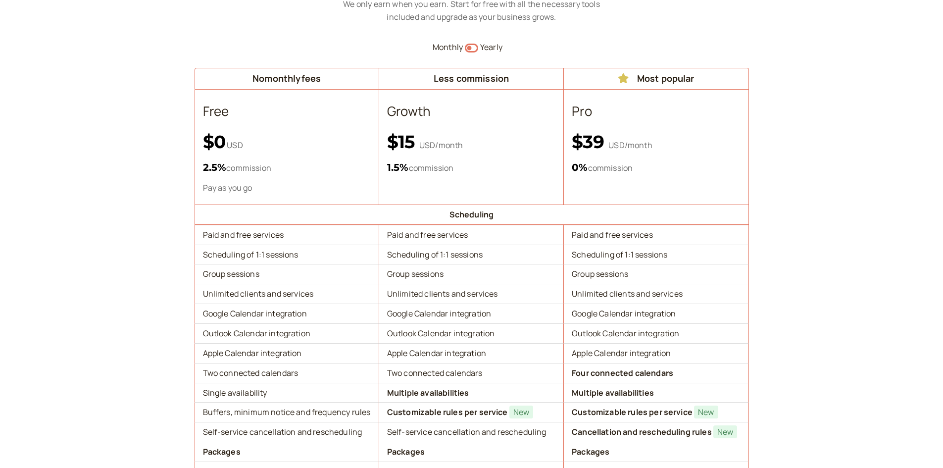
drag, startPoint x: 151, startPoint y: 143, endPoint x: 149, endPoint y: 136, distance: 7.6
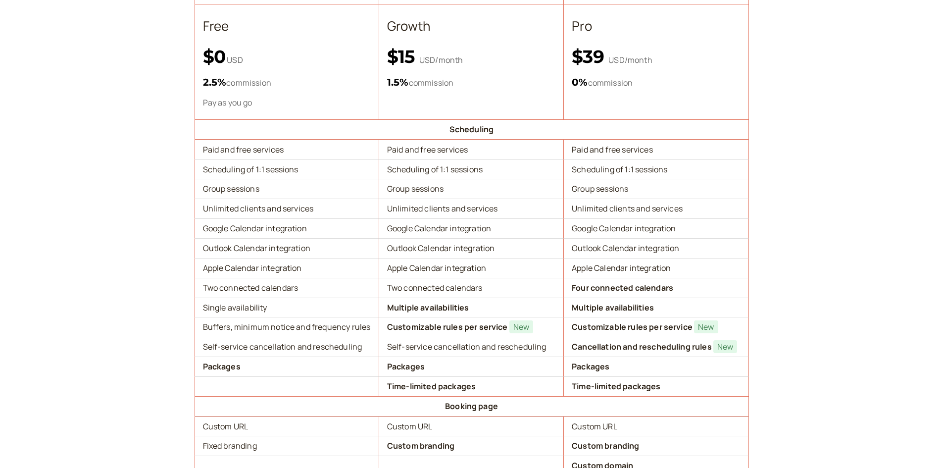
scroll to position [198, 0]
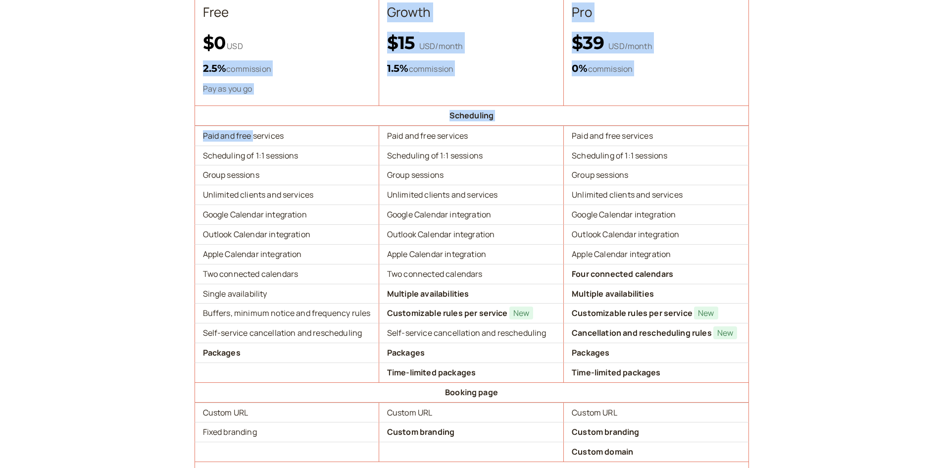
drag, startPoint x: 202, startPoint y: 67, endPoint x: 252, endPoint y: 141, distance: 89.3
click at [208, 101] on th "Free $0 USD 2.5 % commission Pay as you go" at bounding box center [287, 48] width 185 height 115
drag, startPoint x: 201, startPoint y: 87, endPoint x: 262, endPoint y: 133, distance: 77.0
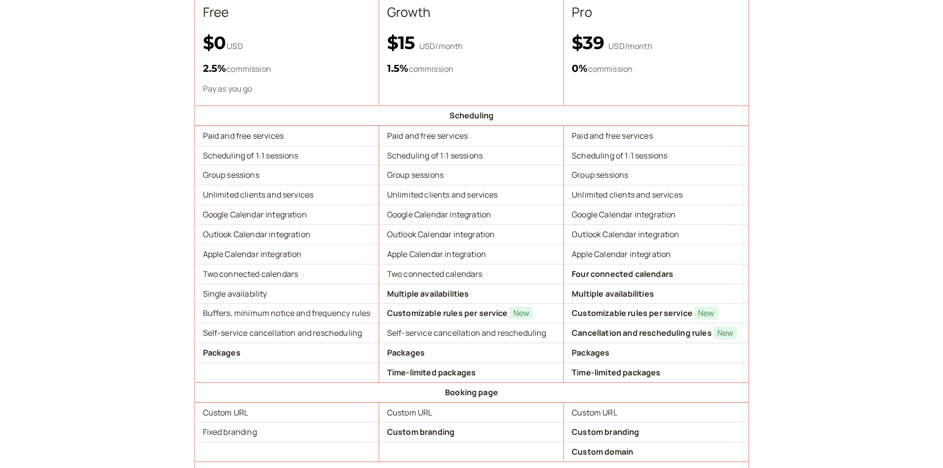
click at [269, 131] on td "Paid and free services" at bounding box center [287, 136] width 185 height 20
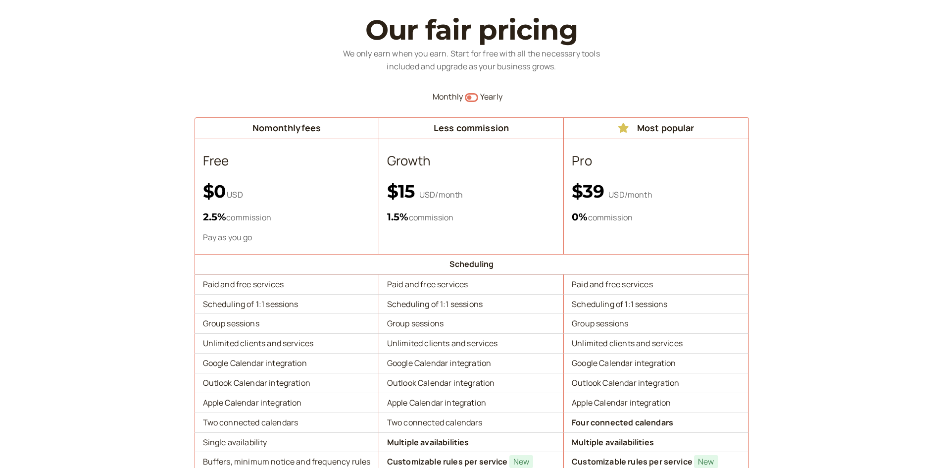
scroll to position [149, 0]
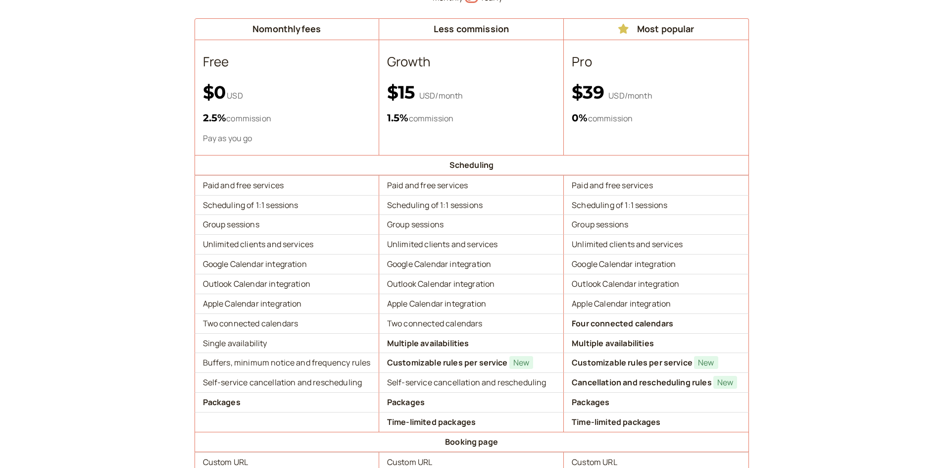
drag, startPoint x: 239, startPoint y: 231, endPoint x: 228, endPoint y: 231, distance: 10.9
drag, startPoint x: 228, startPoint y: 231, endPoint x: 220, endPoint y: 223, distance: 11.6
click at [220, 223] on td "Group sessions" at bounding box center [287, 224] width 185 height 20
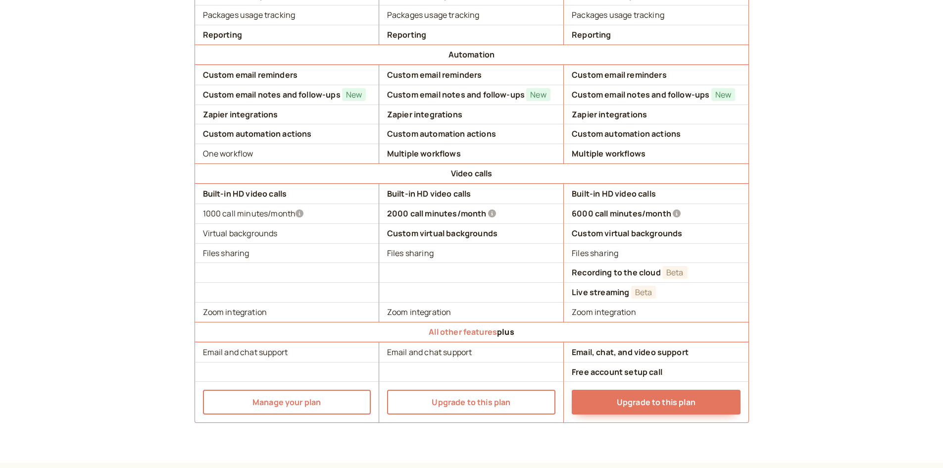
scroll to position [891, 0]
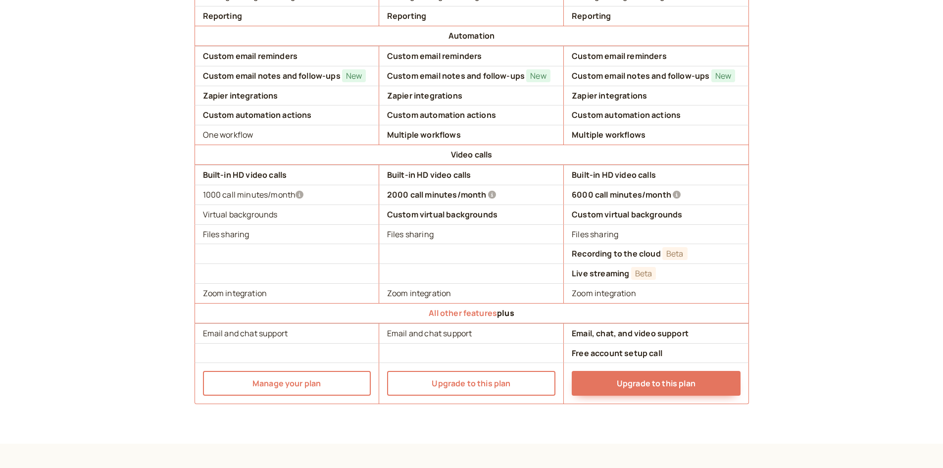
click at [301, 196] on icon at bounding box center [300, 195] width 8 height 8
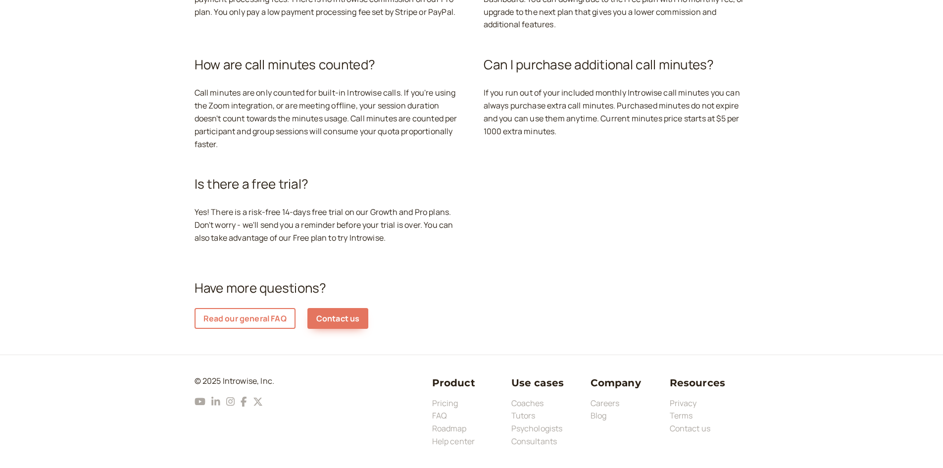
scroll to position [3526, 0]
drag, startPoint x: 497, startPoint y: 244, endPoint x: 449, endPoint y: 246, distance: 48.0
click at [449, 246] on div "Is there a free trial? Yes! There is a risk-free 14-days free trial on our Grow…" at bounding box center [327, 209] width 265 height 94
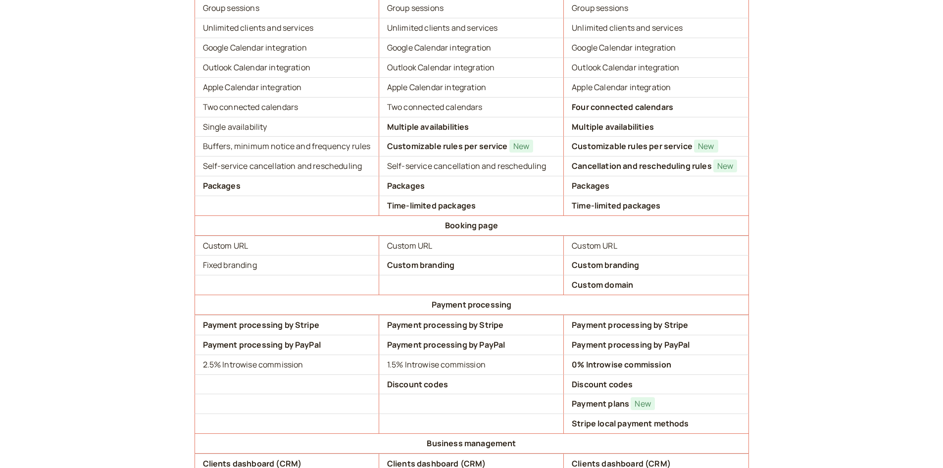
scroll to position [308, 0]
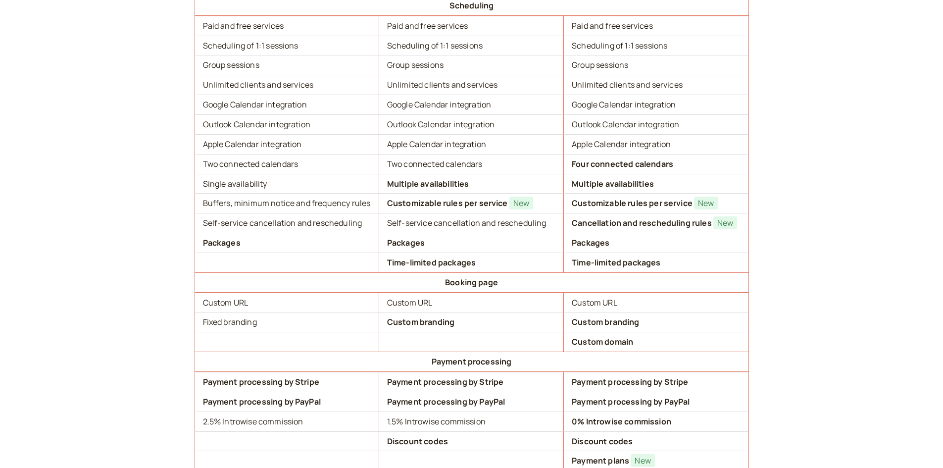
drag, startPoint x: 119, startPoint y: 154, endPoint x: 103, endPoint y: 148, distance: 17.6
click at [102, 148] on section "Our fair pricing We only earn when you earn. Start for free with all the necess…" at bounding box center [471, 371] width 943 height 1231
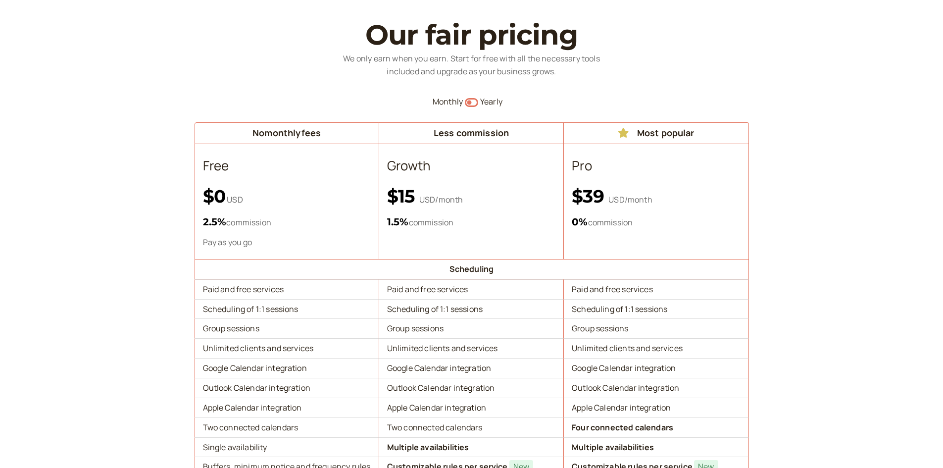
scroll to position [0, 0]
